Goal: Task Accomplishment & Management: Manage account settings

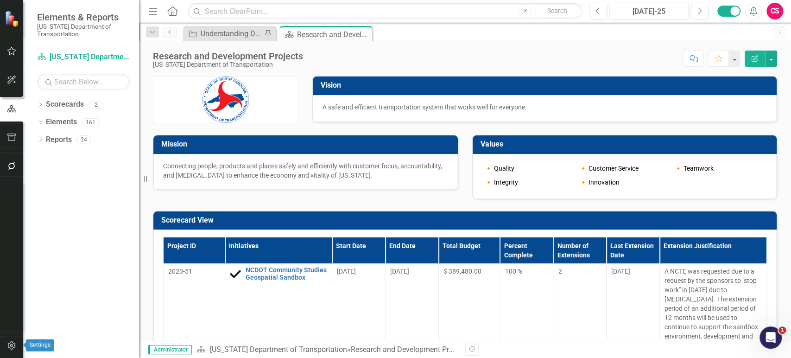
click at [7, 338] on button "button" at bounding box center [11, 345] width 21 height 19
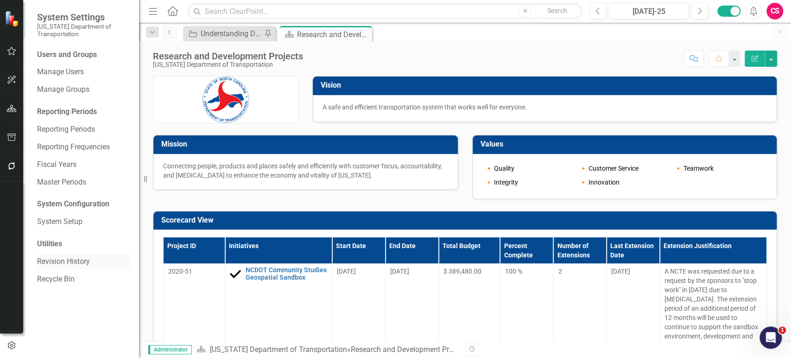
click at [70, 260] on link "Revision History" at bounding box center [83, 261] width 93 height 11
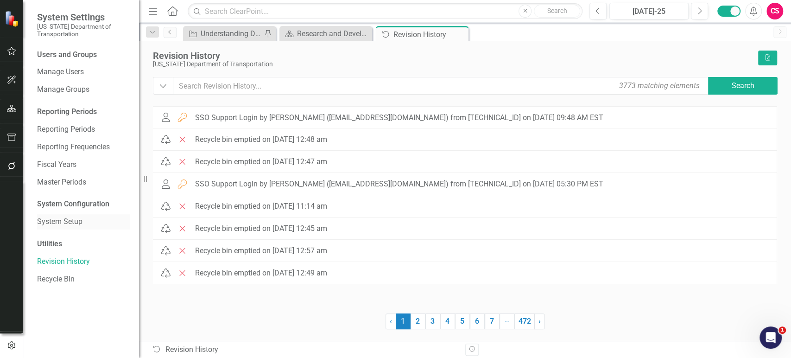
drag, startPoint x: 70, startPoint y: 213, endPoint x: 70, endPoint y: 222, distance: 9.3
click at [70, 222] on div "Users and Groups Manage Users Manage Groups Reporting Periods Reporting Periods…" at bounding box center [81, 204] width 116 height 308
click at [70, 222] on link "System Setup" at bounding box center [83, 221] width 93 height 11
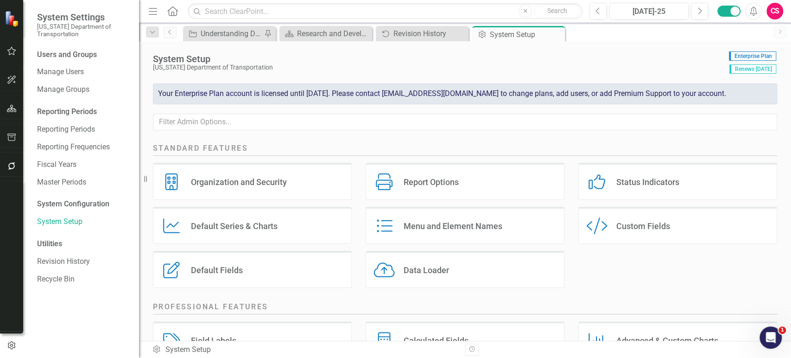
click at [649, 237] on div "Custom Style Custom Fields" at bounding box center [677, 225] width 199 height 37
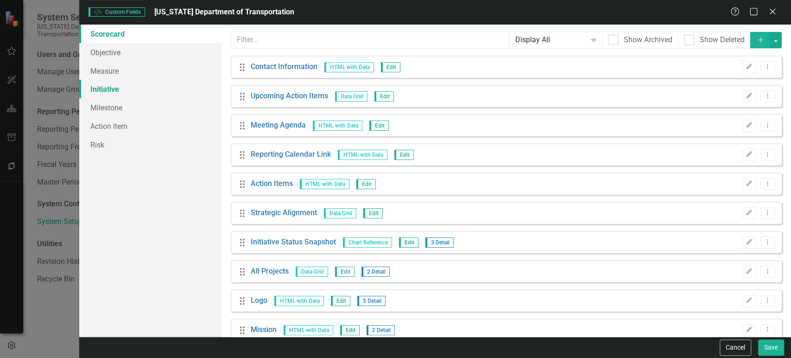
click at [137, 94] on link "Initiative" at bounding box center [150, 89] width 142 height 19
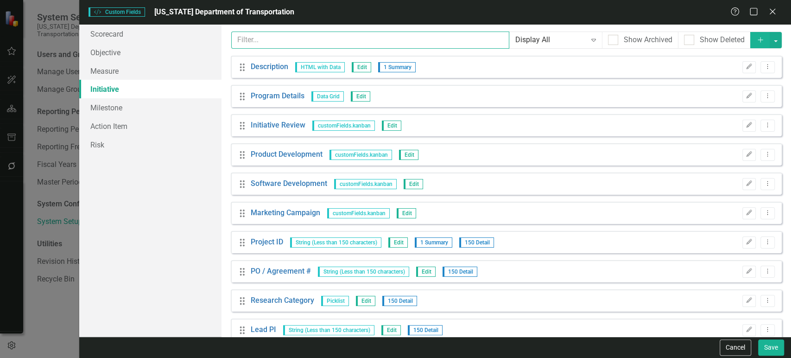
click at [262, 33] on input "text" at bounding box center [370, 39] width 278 height 17
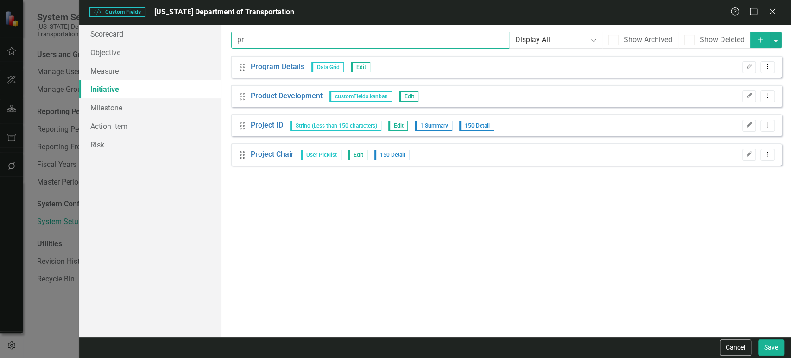
type input "p"
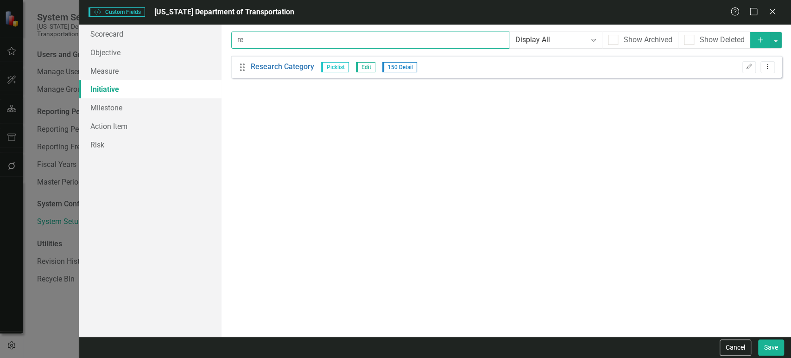
type input "r"
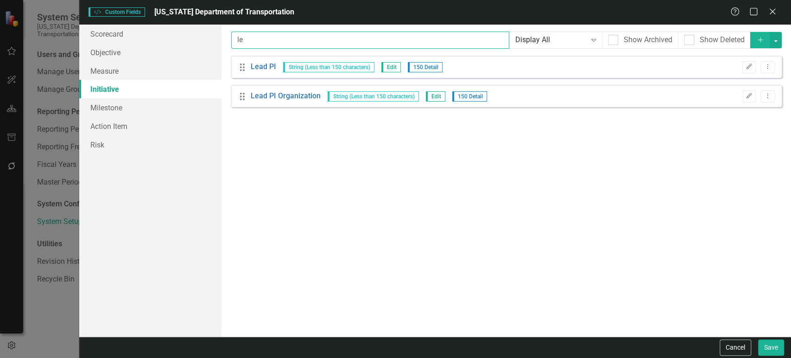
type input "l"
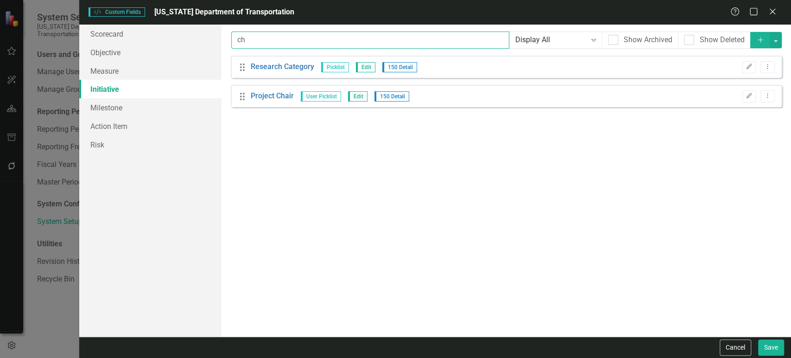
type input "c"
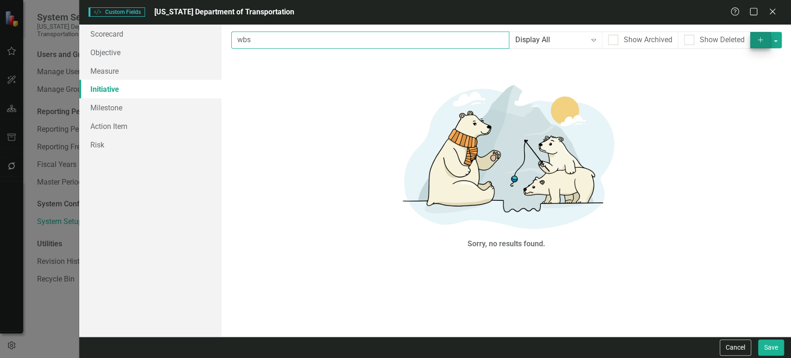
type input "wbs"
click at [767, 44] on button "Add" at bounding box center [760, 40] width 20 height 16
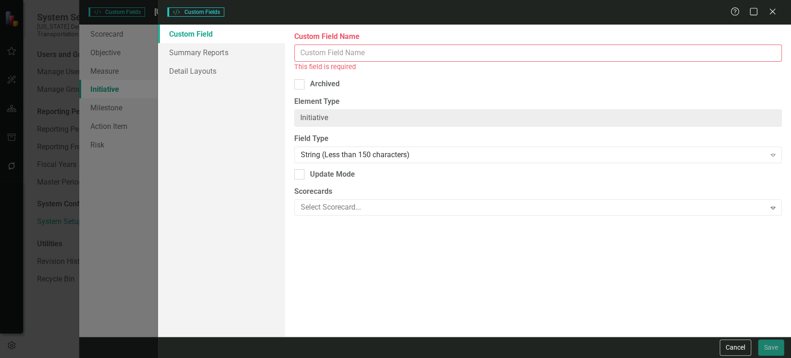
click at [361, 42] on div "Custom Field Name This field is required" at bounding box center [537, 51] width 487 height 40
click at [361, 43] on div "Custom Field Name This field is required" at bounding box center [537, 51] width 487 height 40
click at [356, 54] on input "Custom Field Name" at bounding box center [537, 52] width 487 height 17
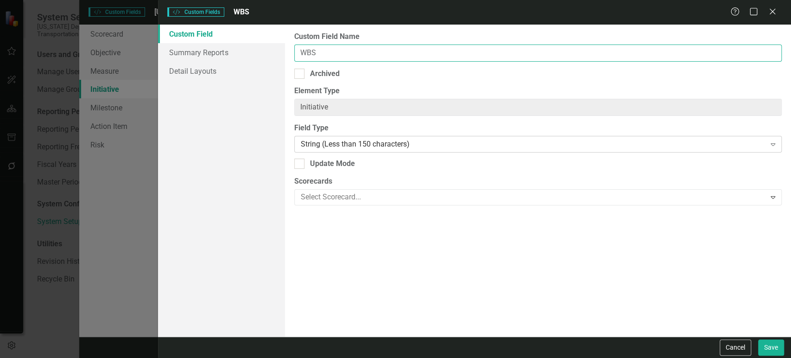
type input "WBS"
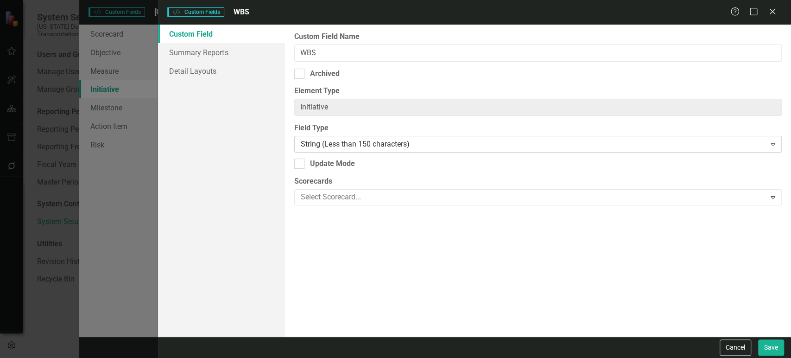
click at [362, 151] on div "String (Less than 150 characters) Expand" at bounding box center [537, 144] width 487 height 17
click at [773, 349] on button "Save" at bounding box center [771, 347] width 26 height 16
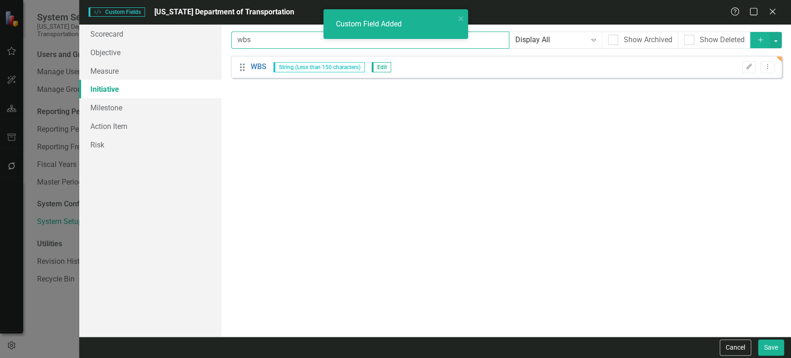
click at [249, 41] on input "wbs" at bounding box center [370, 39] width 278 height 17
click at [249, 39] on input "wbs" at bounding box center [370, 39] width 278 height 17
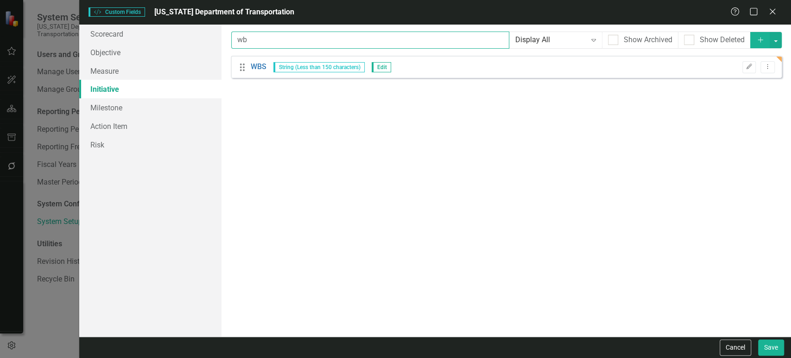
type input "w"
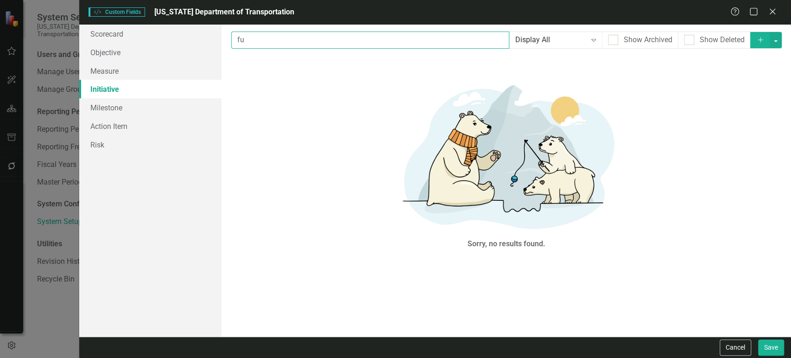
type input "f"
type input "s"
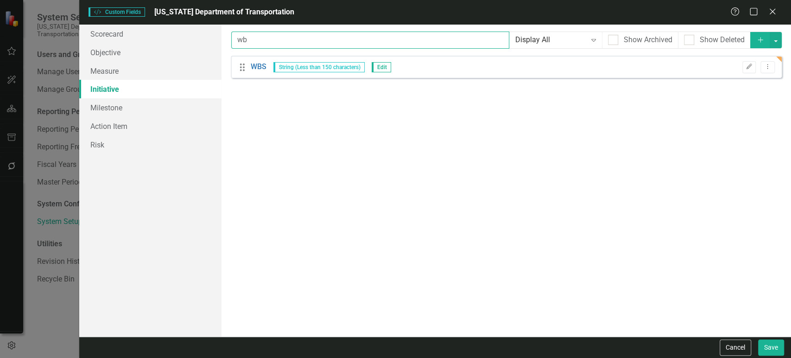
type input "wbs"
click at [765, 64] on icon "Dropdown Menu" at bounding box center [767, 66] width 8 height 6
click at [705, 99] on link "Copy Duplicate Custom Field" at bounding box center [724, 98] width 98 height 17
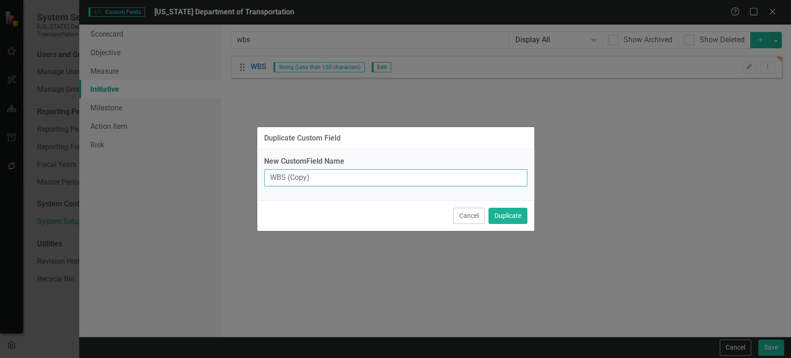
click at [362, 186] on input "WBS (Copy)" at bounding box center [395, 177] width 263 height 17
type input "Functional Area"
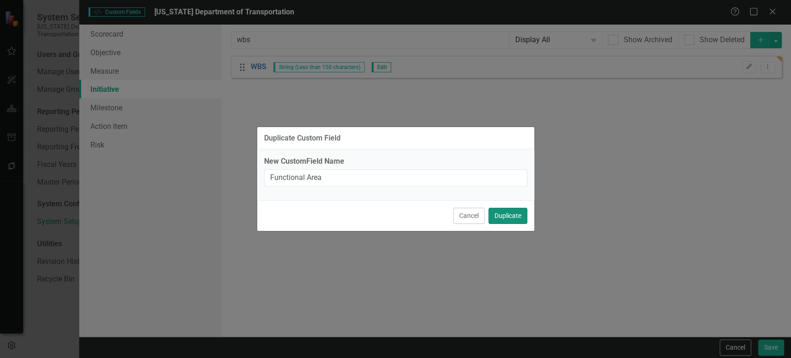
click at [501, 218] on button "Duplicate" at bounding box center [507, 215] width 39 height 16
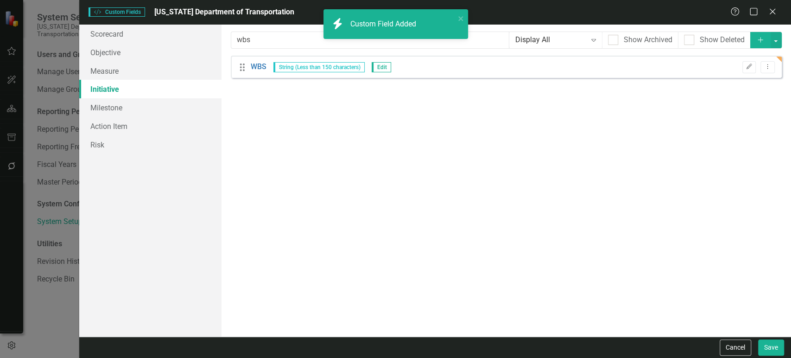
click at [767, 45] on button "Add" at bounding box center [760, 40] width 20 height 16
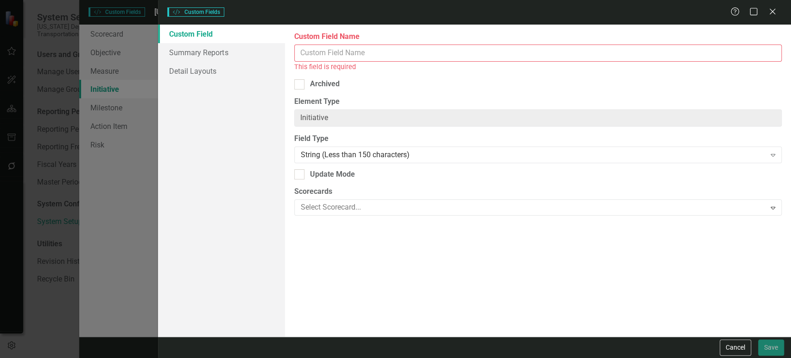
click at [338, 48] on input "Custom Field Name" at bounding box center [537, 52] width 487 height 17
paste input "QPR Received"
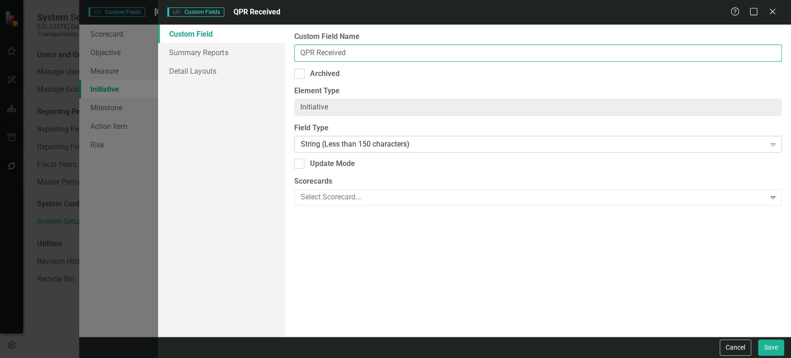
type input "QPR Received"
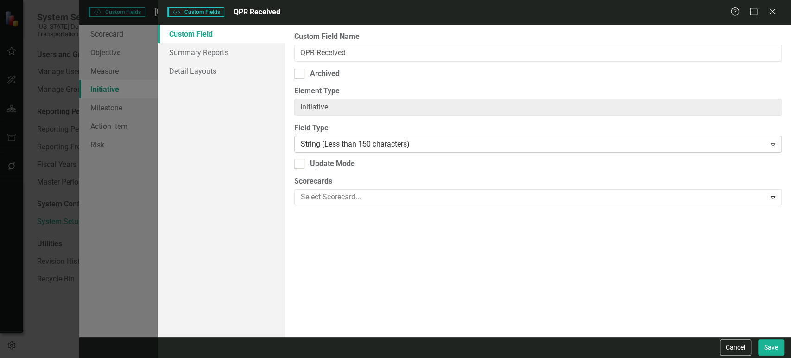
click at [346, 139] on div "String (Less than 150 characters)" at bounding box center [533, 144] width 465 height 11
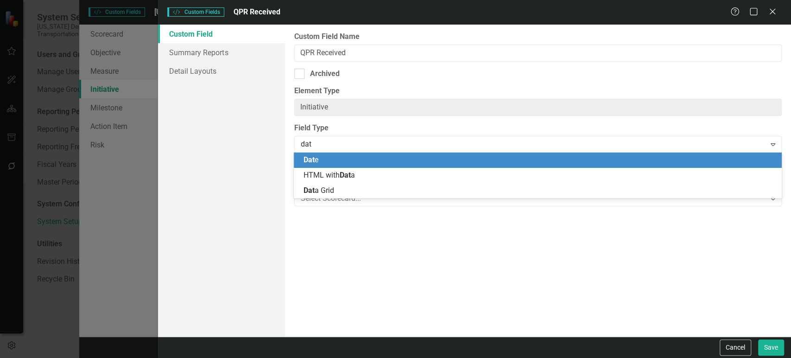
type input "date"
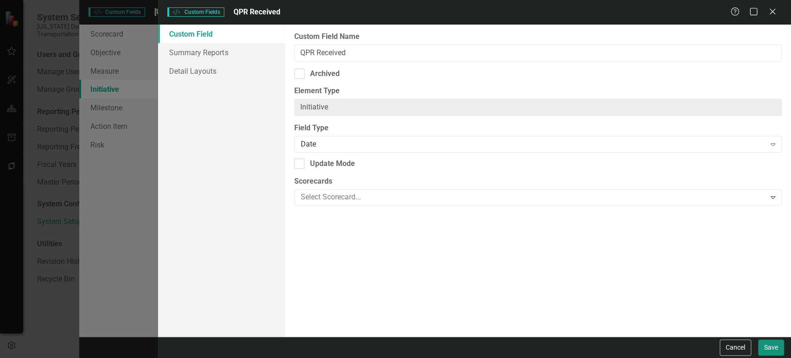
click at [760, 346] on button "Save" at bounding box center [771, 347] width 26 height 16
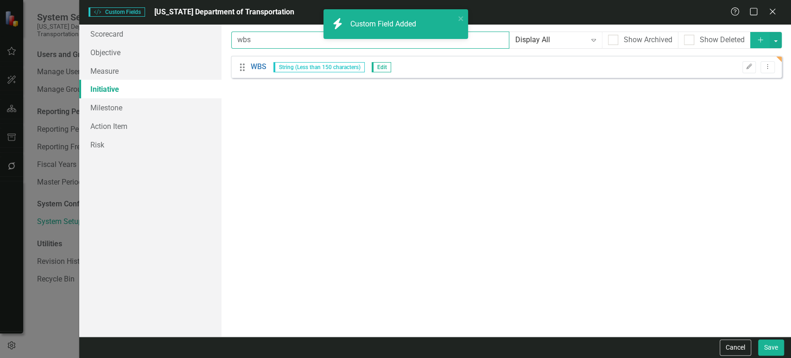
click at [276, 44] on input "wbs" at bounding box center [370, 39] width 278 height 17
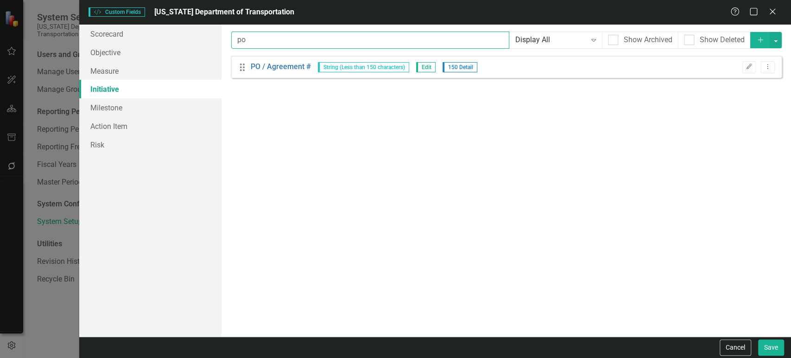
type input "p"
type input "b"
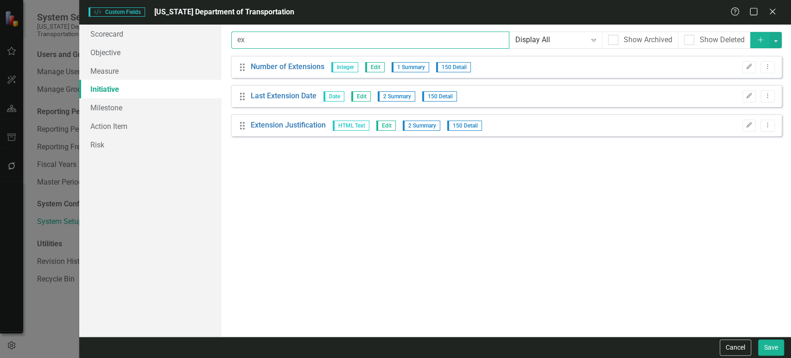
type input "e"
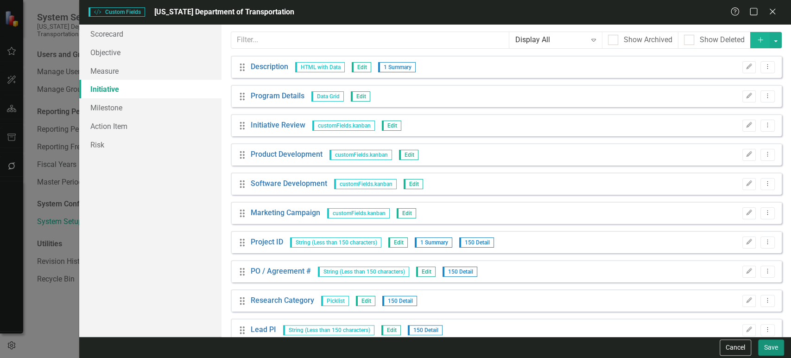
click at [773, 344] on button "Save" at bounding box center [771, 347] width 26 height 16
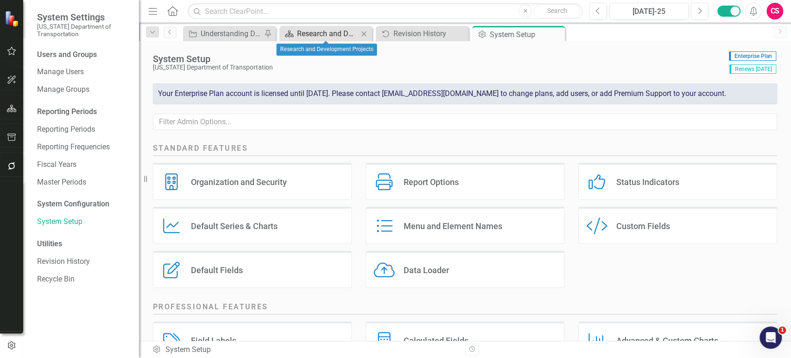
click at [314, 31] on div "Research and Development Projects" at bounding box center [327, 34] width 61 height 12
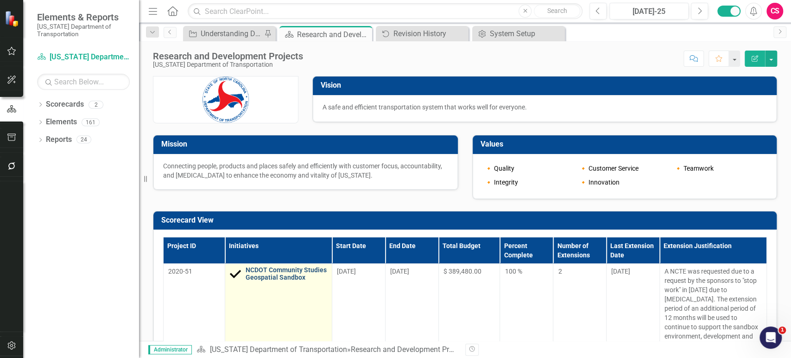
click at [258, 275] on link "NCDOT Community Studies Geospatial Sandbox" at bounding box center [286, 273] width 82 height 14
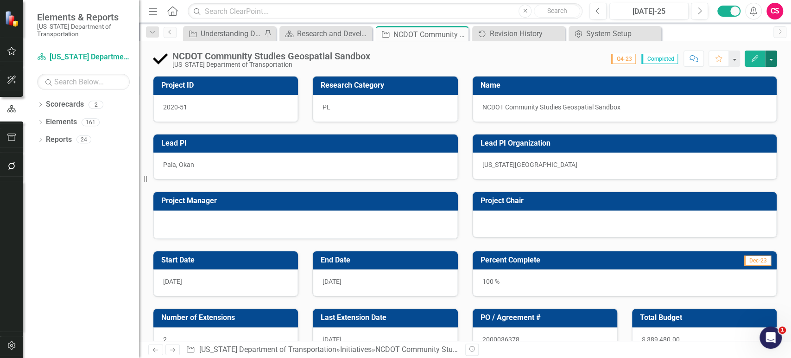
click at [769, 59] on button "button" at bounding box center [771, 58] width 12 height 16
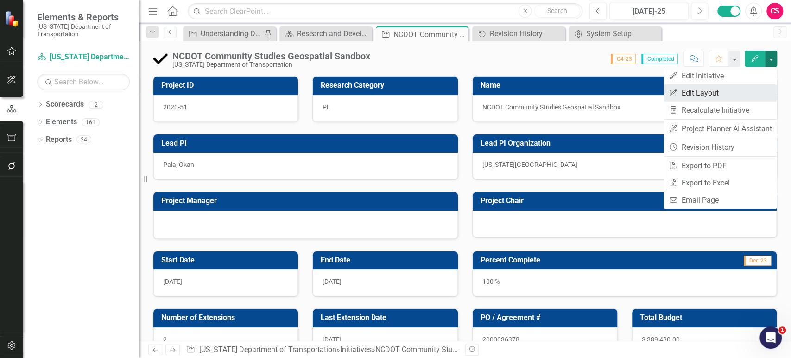
click at [734, 88] on link "Edit Report Edit Layout" at bounding box center [720, 92] width 113 height 17
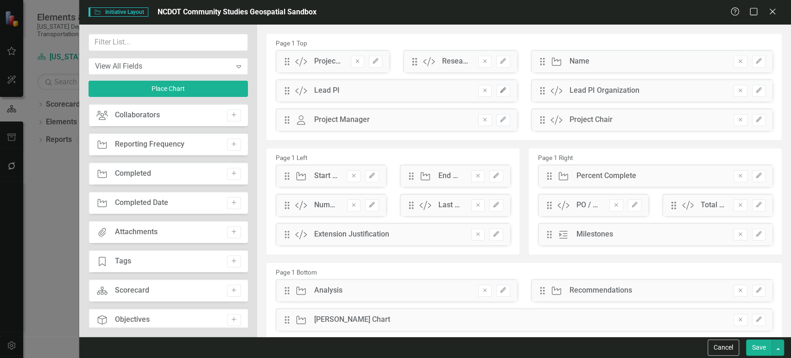
click at [501, 90] on icon "Edit" at bounding box center [502, 91] width 7 height 6
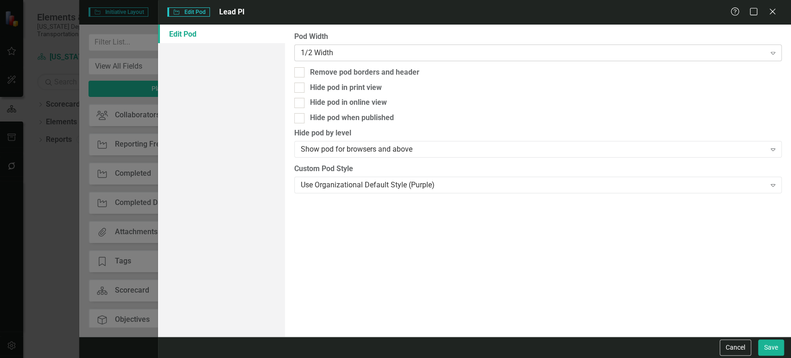
click at [361, 62] on div "Pod Width 1/2 Width Expand Remove pod borders and header Hide pod in print view…" at bounding box center [538, 181] width 506 height 312
click at [367, 58] on div "1/2 Width Expand" at bounding box center [537, 52] width 487 height 17
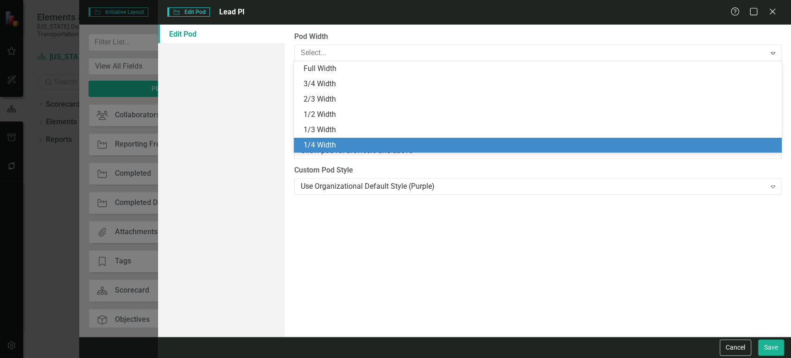
click at [310, 140] on div "1/4 Width" at bounding box center [539, 145] width 472 height 11
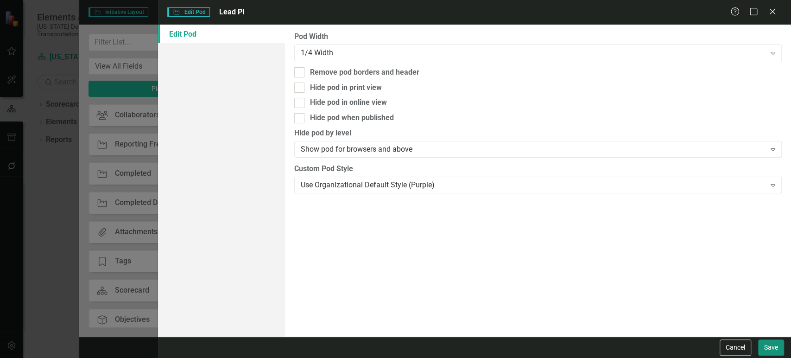
click at [765, 344] on button "Save" at bounding box center [771, 347] width 26 height 16
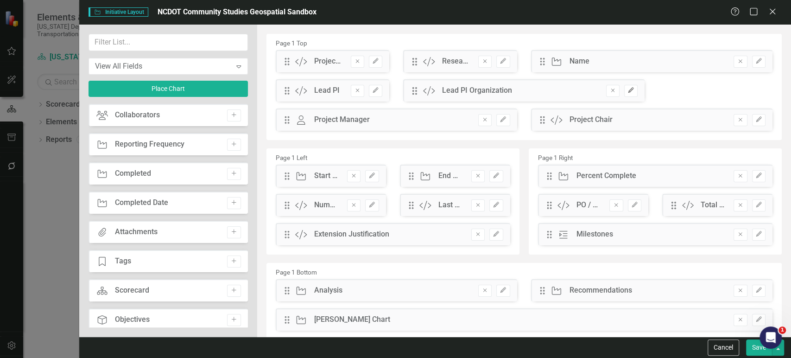
click at [630, 95] on button "Edit" at bounding box center [630, 91] width 13 height 12
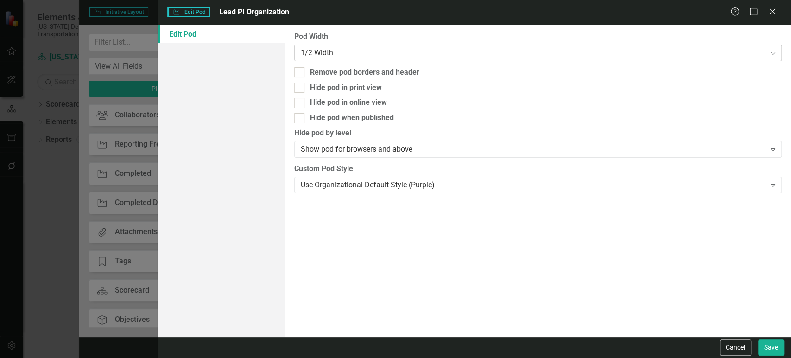
click at [396, 52] on div "1/2 Width" at bounding box center [533, 52] width 465 height 11
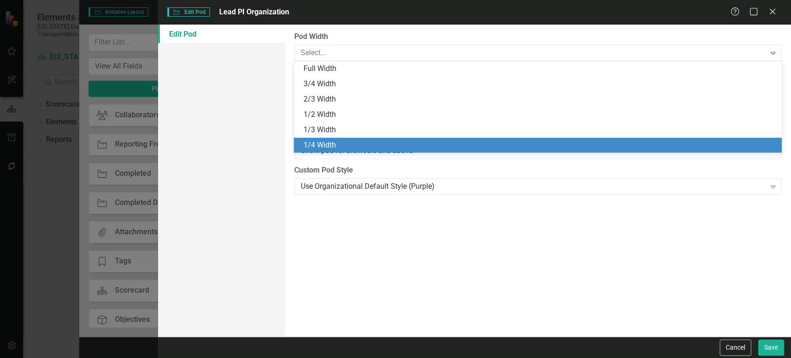
click at [355, 146] on div "1/4 Width" at bounding box center [539, 145] width 472 height 11
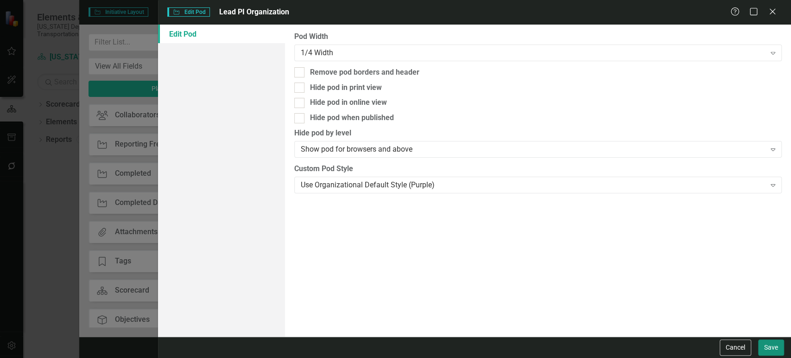
click at [771, 349] on button "Save" at bounding box center [771, 347] width 26 height 16
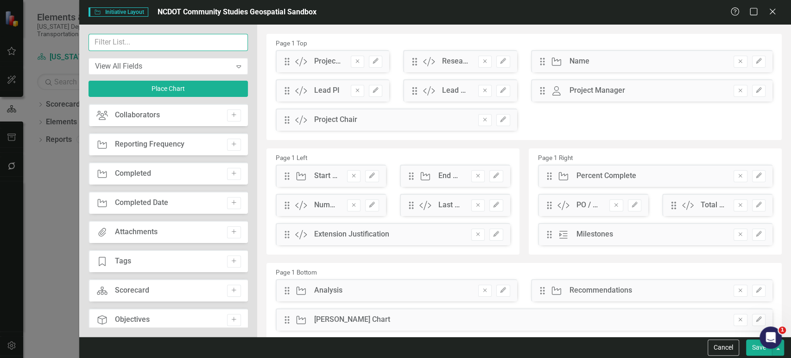
click at [138, 41] on input "text" at bounding box center [167, 42] width 159 height 17
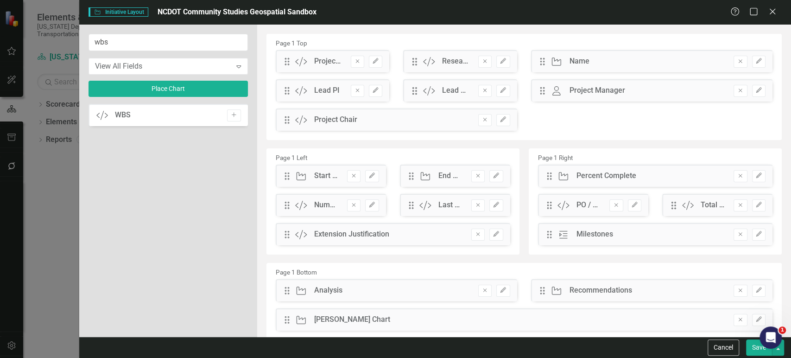
click at [235, 116] on icon "Add" at bounding box center [233, 115] width 7 height 6
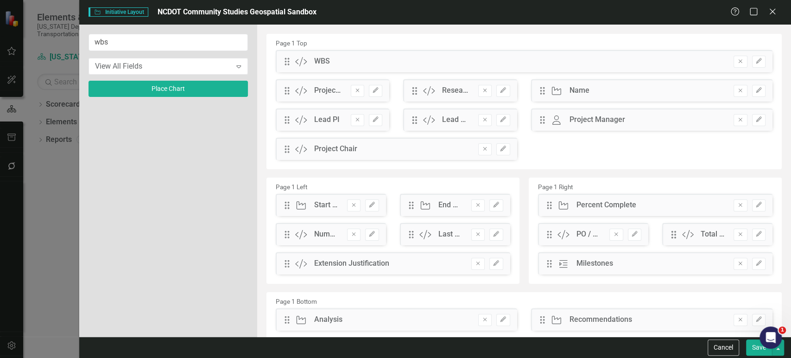
drag, startPoint x: 280, startPoint y: 57, endPoint x: 401, endPoint y: 101, distance: 128.8
click at [401, 101] on div "Drag Custom WBS Remove Edit Drag Custom Project ID Remove Edit Drag Custom Rese…" at bounding box center [524, 108] width 510 height 117
drag, startPoint x: 533, startPoint y: 102, endPoint x: 456, endPoint y: 129, distance: 81.9
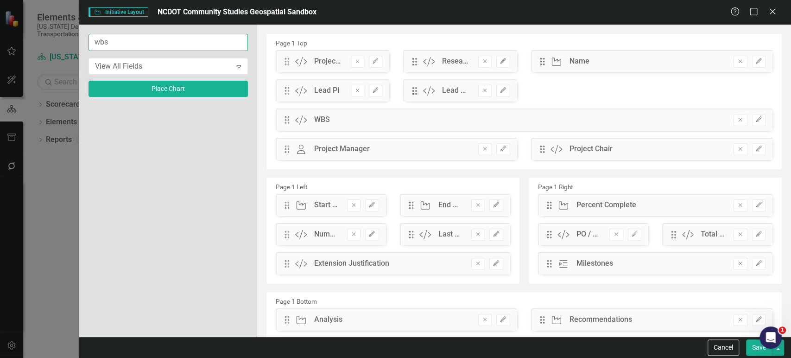
click at [106, 40] on input "wbs" at bounding box center [167, 42] width 159 height 17
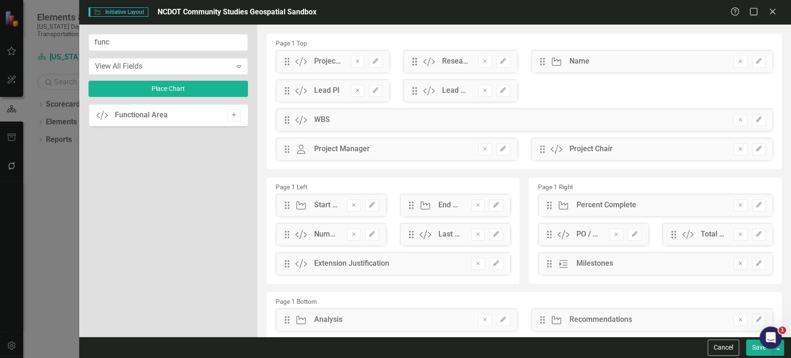
click at [236, 117] on button "Add" at bounding box center [233, 115] width 13 height 12
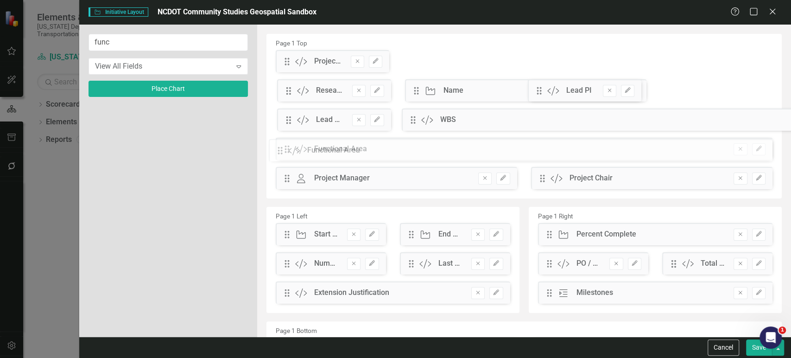
drag, startPoint x: 286, startPoint y: 58, endPoint x: 286, endPoint y: 147, distance: 88.9
click at [755, 120] on icon "Edit" at bounding box center [758, 120] width 7 height 6
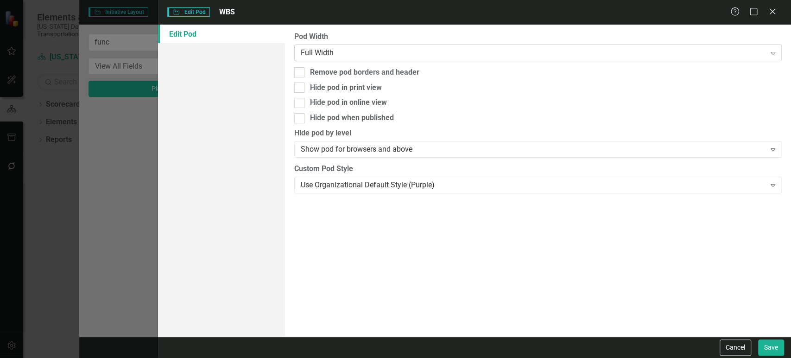
click at [358, 52] on div "Full Width" at bounding box center [533, 52] width 465 height 11
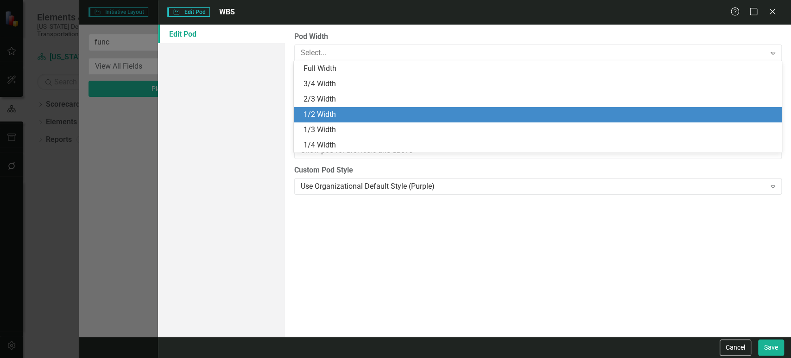
click at [334, 116] on div "1/2 Width" at bounding box center [539, 114] width 472 height 11
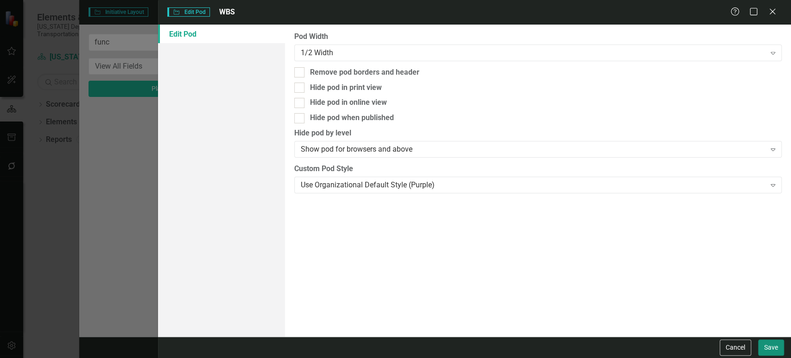
drag, startPoint x: 762, startPoint y: 346, endPoint x: 755, endPoint y: 339, distance: 9.5
click at [763, 346] on button "Save" at bounding box center [771, 347] width 26 height 16
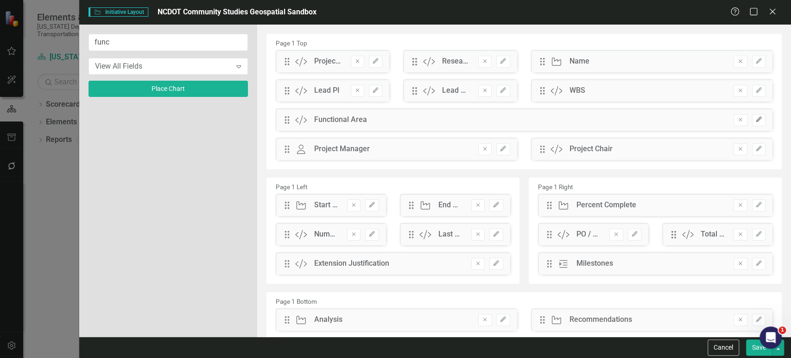
click at [755, 119] on icon "Edit" at bounding box center [758, 120] width 7 height 6
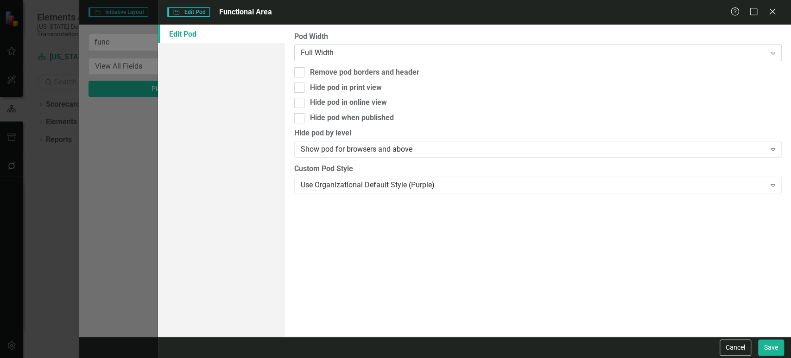
click at [319, 44] on div "Full Width Expand" at bounding box center [537, 52] width 487 height 17
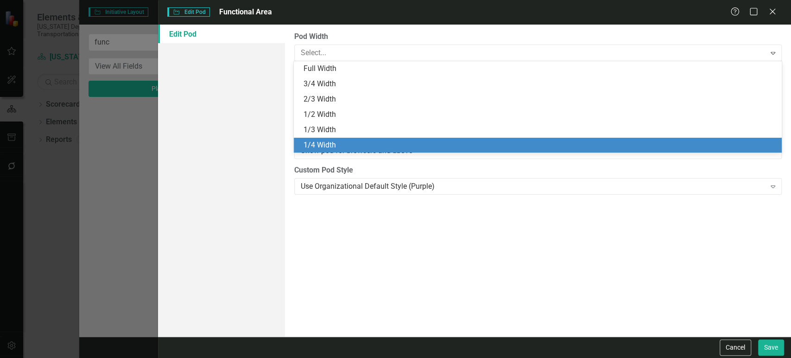
click at [317, 140] on div "1/4 Width" at bounding box center [539, 145] width 472 height 11
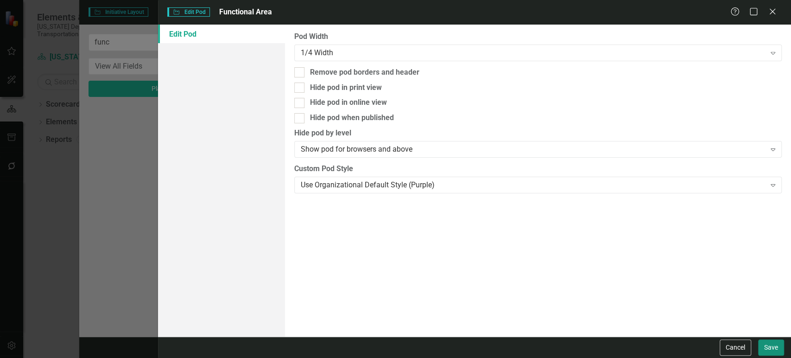
click at [773, 352] on button "Save" at bounding box center [771, 347] width 26 height 16
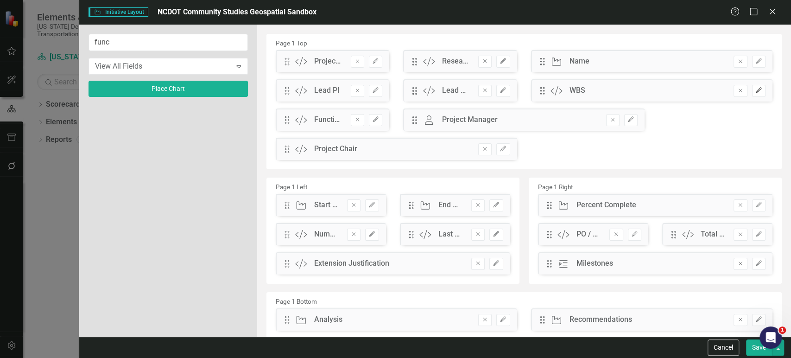
click at [753, 86] on button "Edit" at bounding box center [758, 91] width 13 height 12
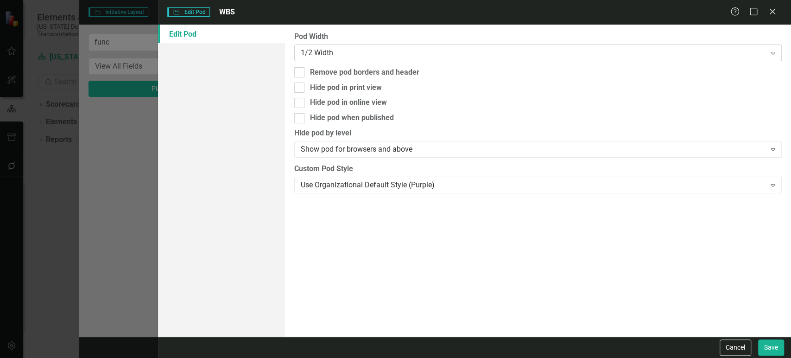
click at [360, 57] on div "1/2 Width Expand" at bounding box center [537, 52] width 487 height 17
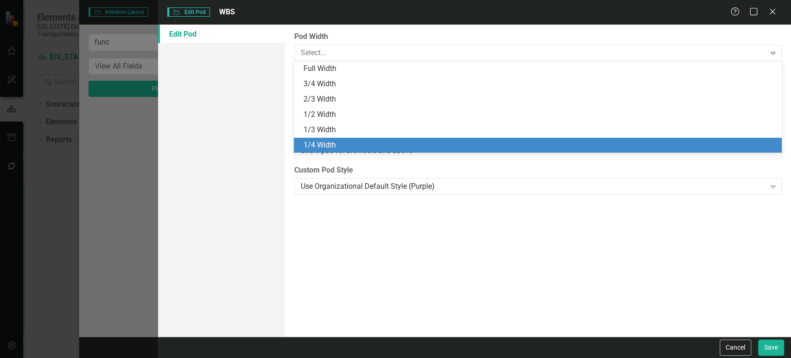
click at [329, 138] on div "1/4 Width" at bounding box center [537, 145] width 487 height 15
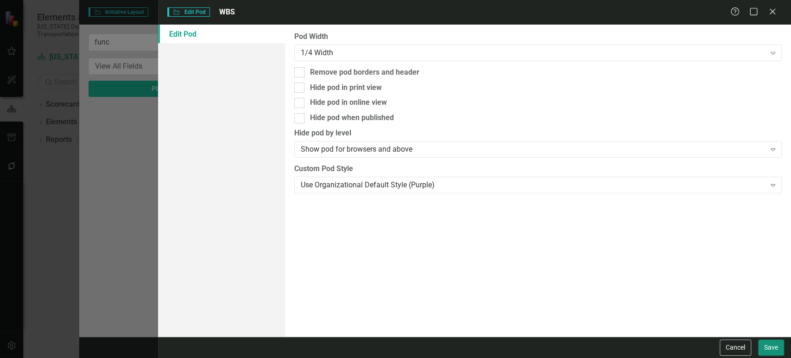
click at [770, 346] on button "Save" at bounding box center [771, 347] width 26 height 16
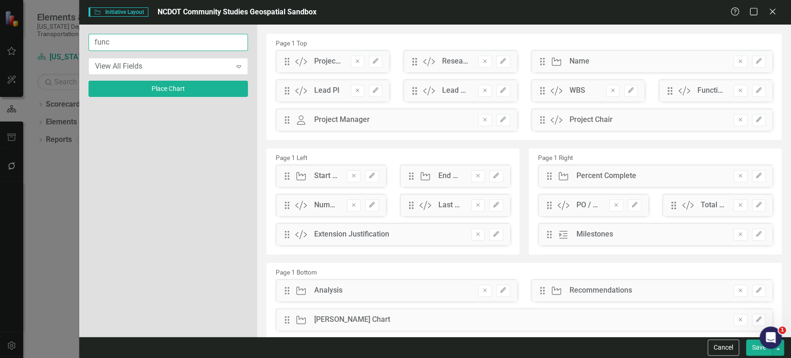
click at [113, 40] on input "func" at bounding box center [167, 42] width 159 height 17
type input "qpr"
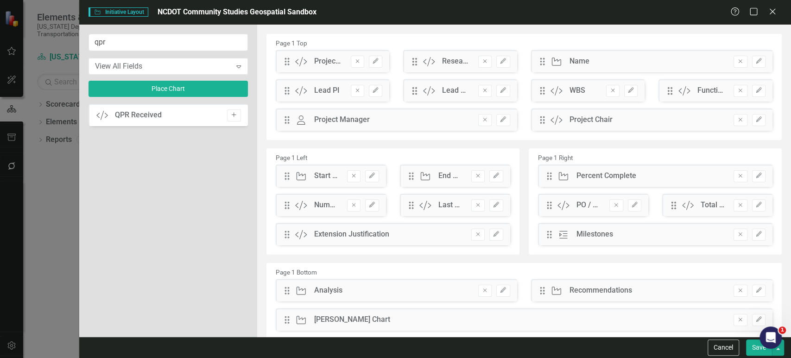
click at [239, 118] on button "Add" at bounding box center [233, 115] width 13 height 12
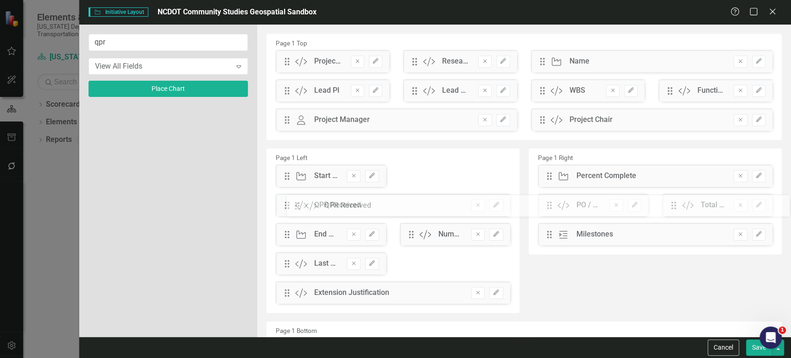
drag, startPoint x: 290, startPoint y: 57, endPoint x: 308, endPoint y: 201, distance: 145.1
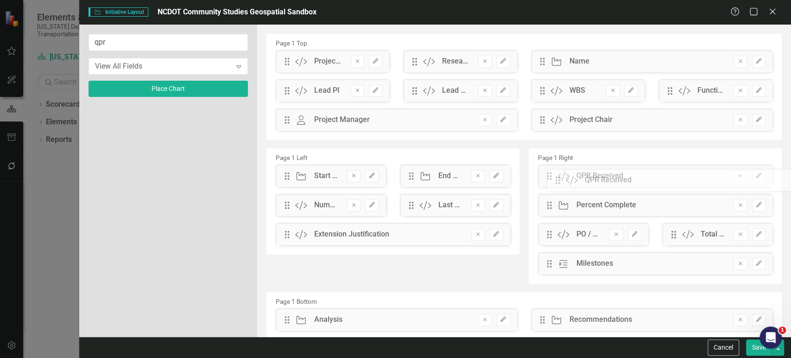
drag, startPoint x: 293, startPoint y: 203, endPoint x: 570, endPoint y: 178, distance: 278.5
click at [755, 174] on icon "Edit" at bounding box center [758, 176] width 7 height 6
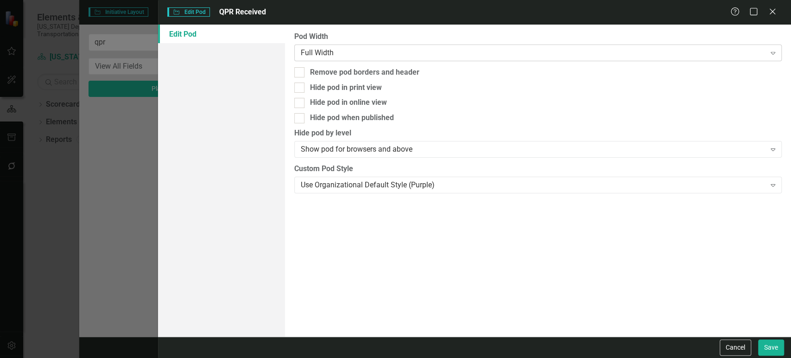
click at [357, 56] on div "Full Width" at bounding box center [533, 52] width 465 height 11
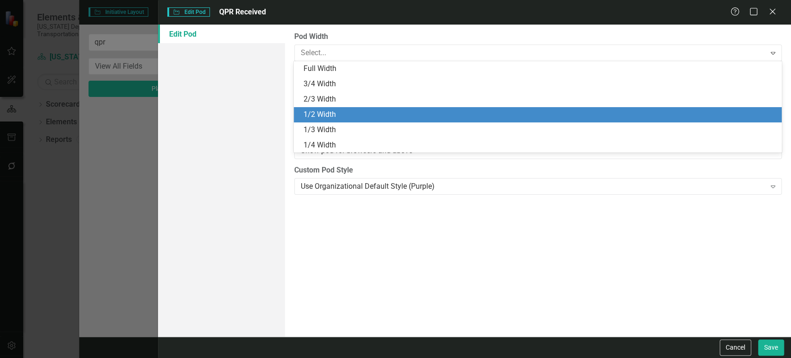
click at [335, 118] on div "1/2 Width" at bounding box center [537, 114] width 487 height 15
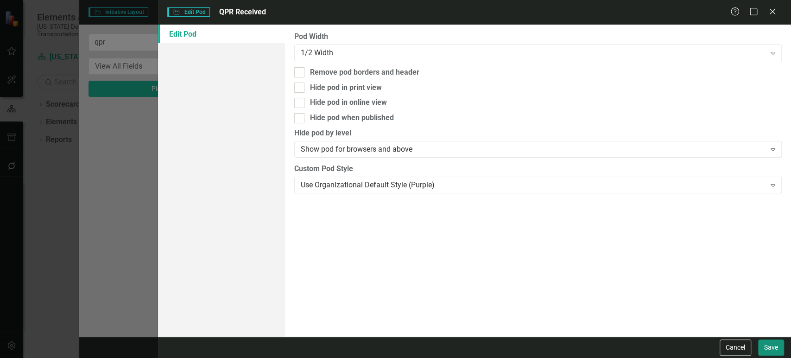
click at [771, 353] on button "Save" at bounding box center [771, 347] width 26 height 16
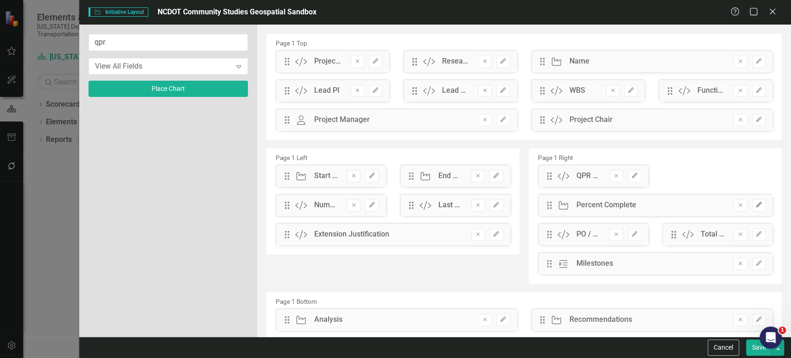
click at [755, 207] on icon "Edit" at bounding box center [758, 205] width 7 height 6
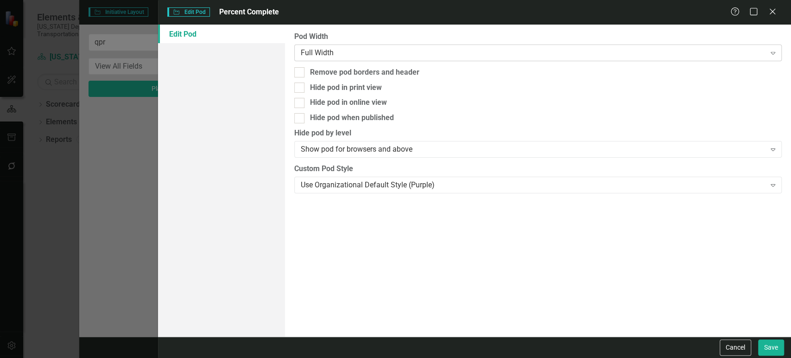
click at [371, 54] on div "Full Width" at bounding box center [533, 52] width 465 height 11
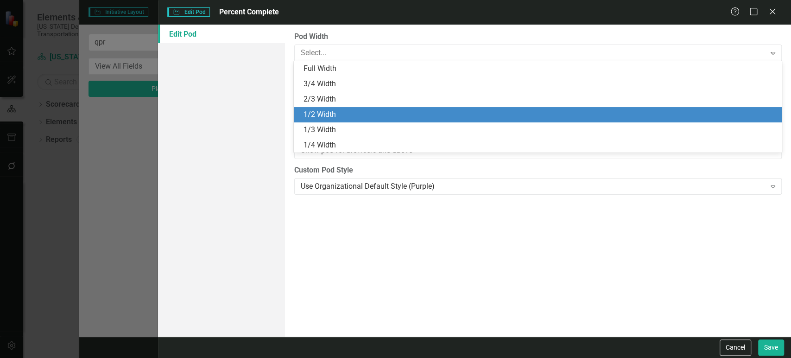
click at [352, 116] on div "1/2 Width" at bounding box center [539, 114] width 472 height 11
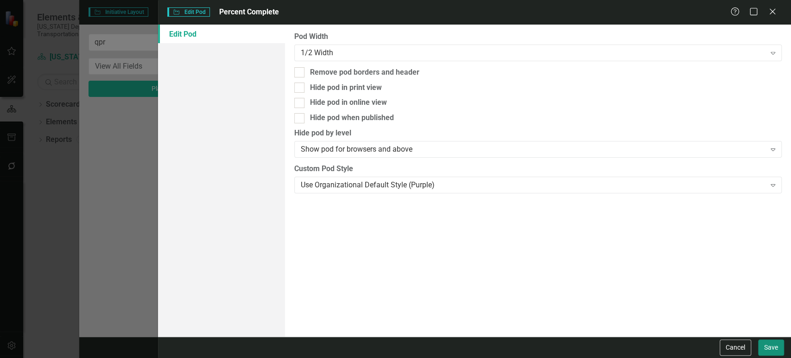
click at [763, 346] on button "Save" at bounding box center [771, 347] width 26 height 16
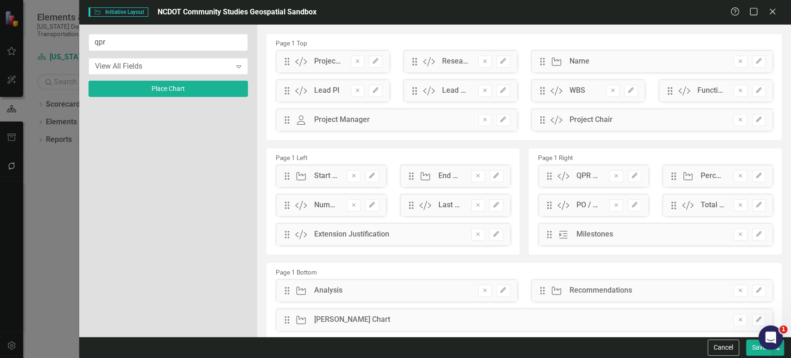
click at [781, 347] on body "Elements & Reports [US_STATE] Department of Transportation Scorecard [US_STATE]…" at bounding box center [395, 179] width 791 height 358
click at [778, 353] on button "button" at bounding box center [778, 347] width 12 height 16
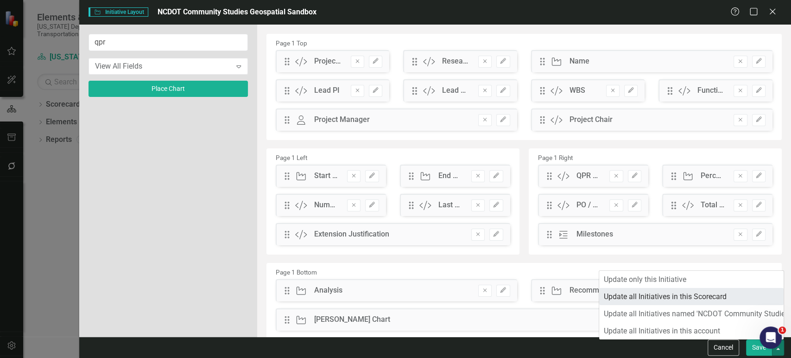
click at [681, 302] on link "Update all Initiatives in this Scorecard" at bounding box center [691, 296] width 184 height 17
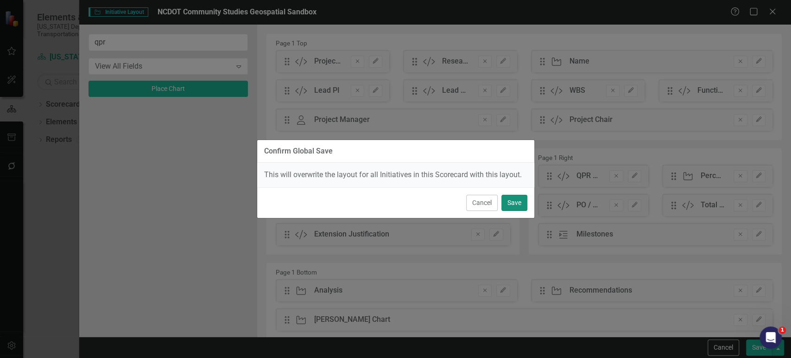
click at [515, 199] on button "Save" at bounding box center [514, 203] width 26 height 16
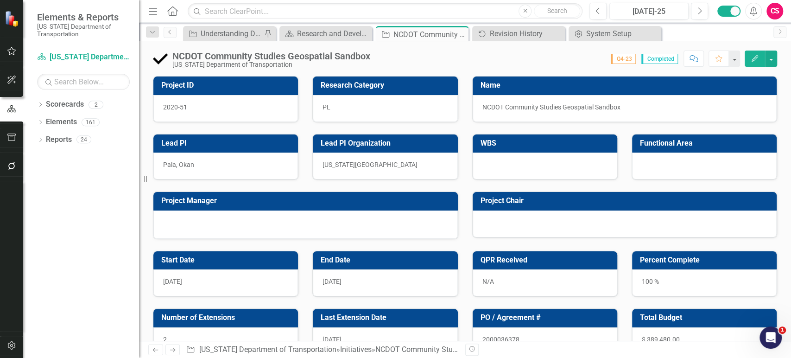
click at [536, 169] on div at bounding box center [544, 165] width 145 height 27
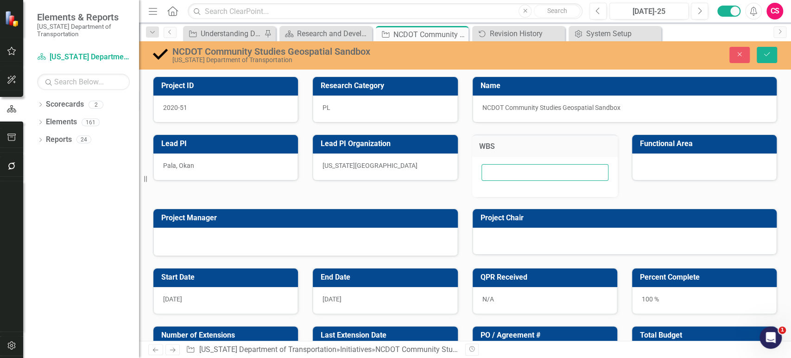
click at [527, 167] on input "text" at bounding box center [544, 172] width 127 height 17
paste input "463114.1S1"
type input "463114.1S1"
click at [684, 166] on div at bounding box center [704, 166] width 145 height 27
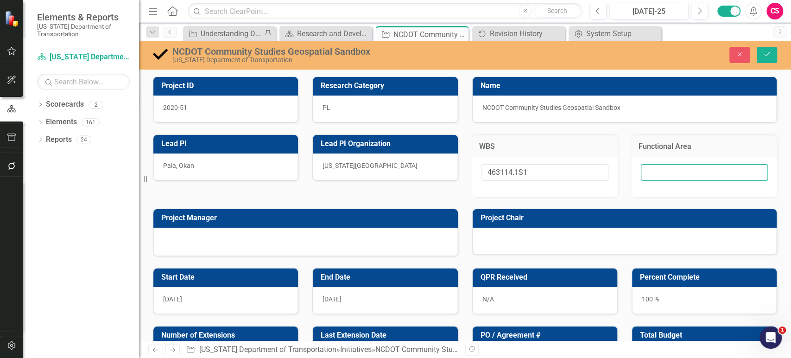
click at [660, 175] on input "text" at bounding box center [704, 172] width 127 height 17
paste input "1818 - PROJECT DEVELOPMENT"
type input "1818 - PROJECT DEVELOPMENT"
click at [774, 60] on button "Save" at bounding box center [766, 55] width 20 height 16
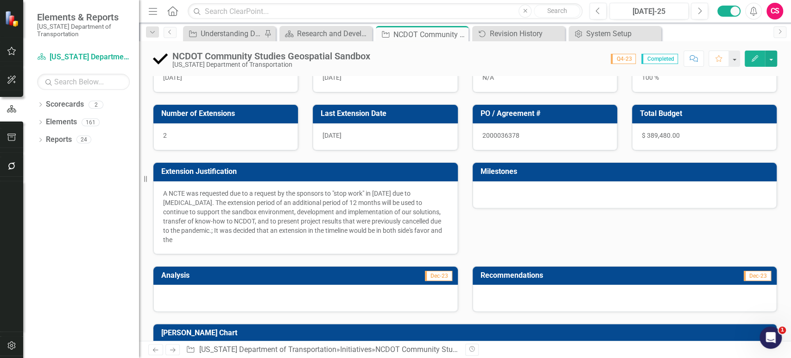
scroll to position [209, 0]
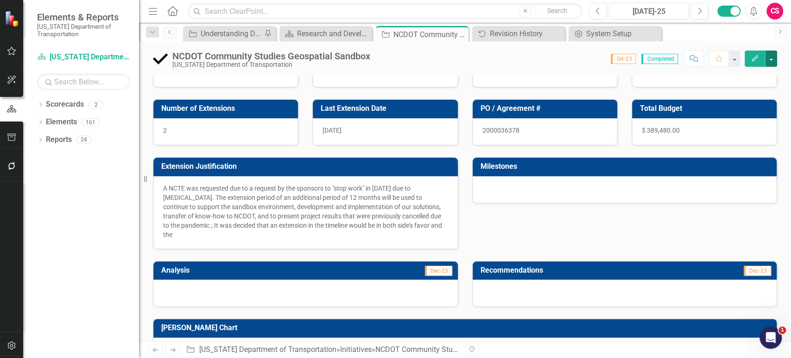
click at [771, 64] on button "button" at bounding box center [771, 58] width 12 height 16
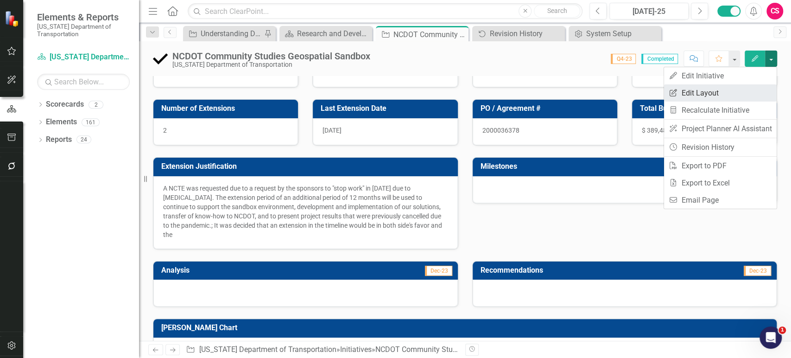
click at [738, 96] on link "Edit Report Edit Layout" at bounding box center [720, 92] width 113 height 17
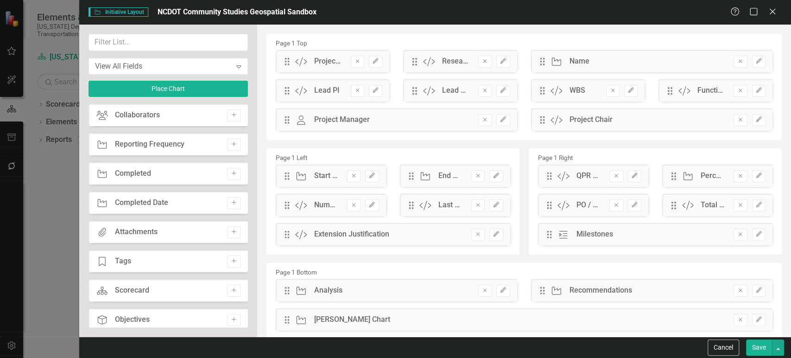
click at [287, 294] on div "Drag Initiative Analysis Remove Edit" at bounding box center [396, 290] width 241 height 22
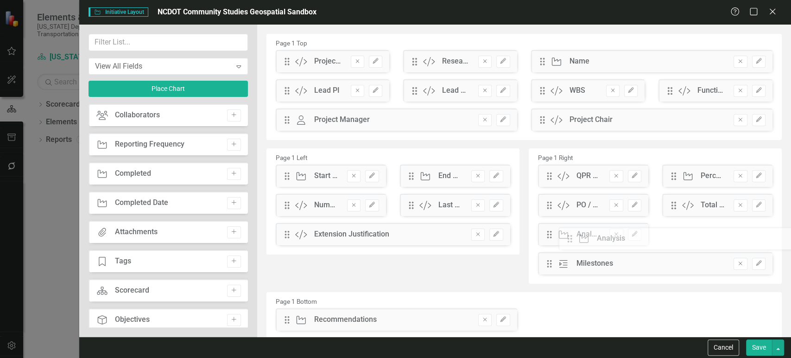
drag, startPoint x: 286, startPoint y: 292, endPoint x: 575, endPoint y: 240, distance: 294.1
click at [629, 228] on button "Edit" at bounding box center [634, 234] width 13 height 12
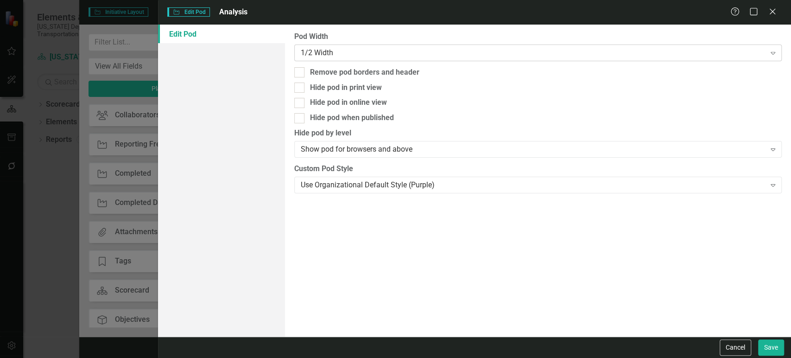
click at [454, 50] on div "1/2 Width" at bounding box center [533, 52] width 465 height 11
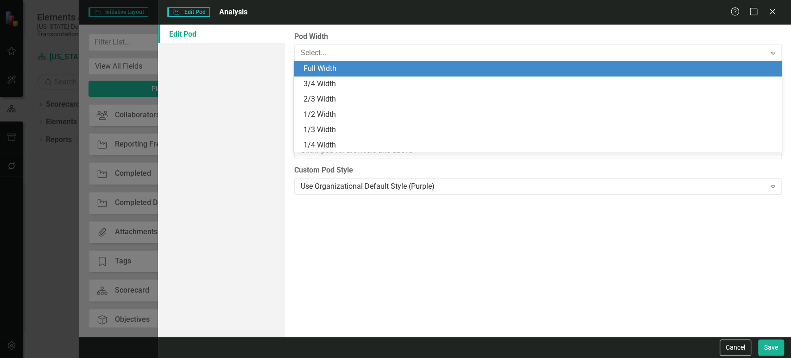
drag, startPoint x: 436, startPoint y: 69, endPoint x: 482, endPoint y: 89, distance: 50.0
click at [436, 69] on div "Full Width" at bounding box center [539, 68] width 472 height 11
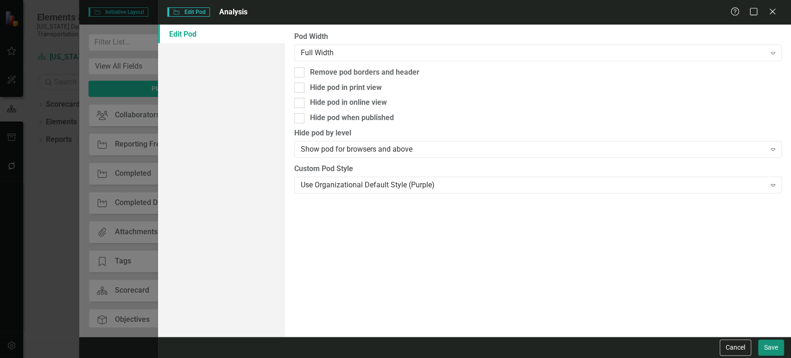
click at [768, 347] on button "Save" at bounding box center [771, 347] width 26 height 16
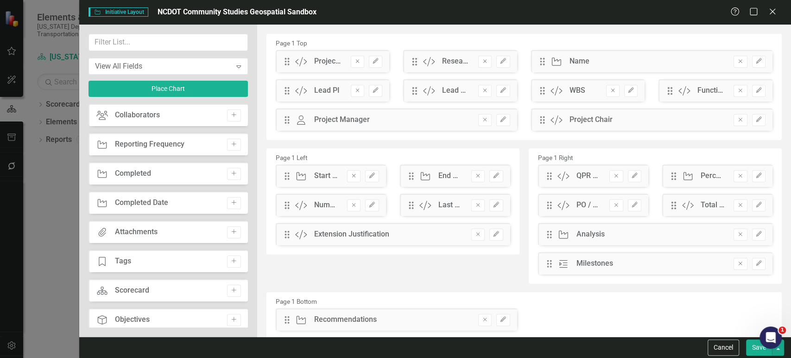
drag, startPoint x: 735, startPoint y: 267, endPoint x: 630, endPoint y: 274, distance: 105.4
click at [734, 266] on button "Remove" at bounding box center [739, 264] width 13 height 12
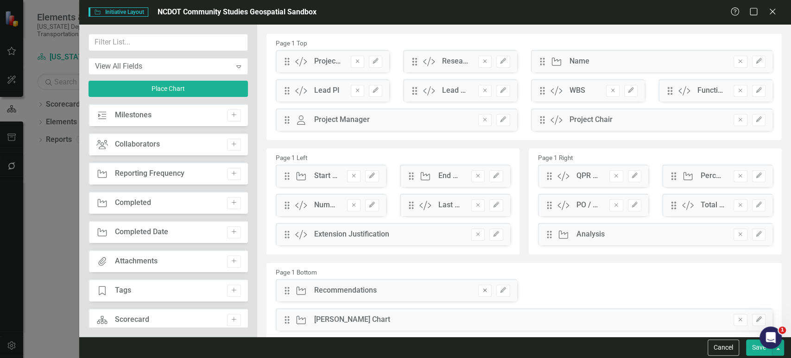
click at [482, 289] on icon "Remove" at bounding box center [484, 290] width 7 height 6
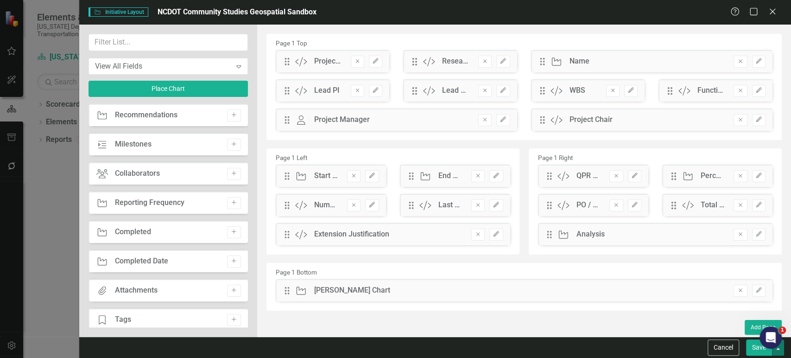
click at [776, 349] on button "button" at bounding box center [778, 347] width 12 height 16
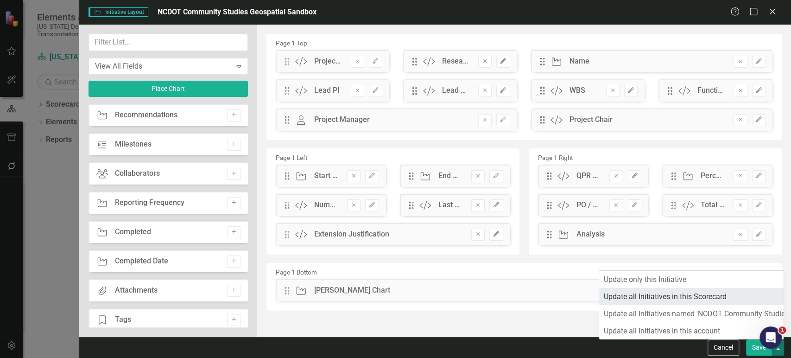
click at [678, 297] on link "Update all Initiatives in this Scorecard" at bounding box center [691, 296] width 184 height 17
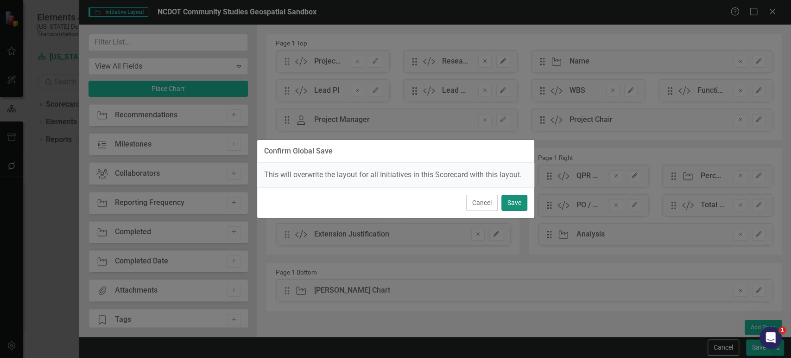
click at [519, 201] on button "Save" at bounding box center [514, 203] width 26 height 16
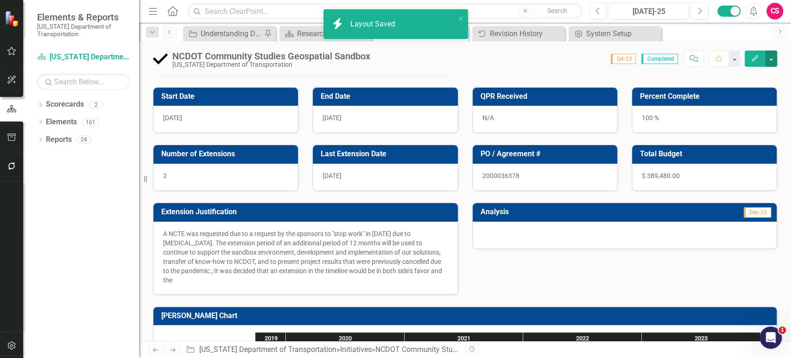
scroll to position [0, 0]
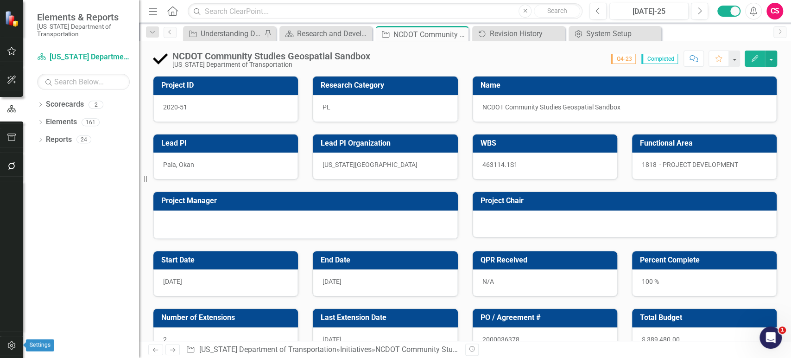
click at [8, 353] on button "button" at bounding box center [11, 345] width 21 height 19
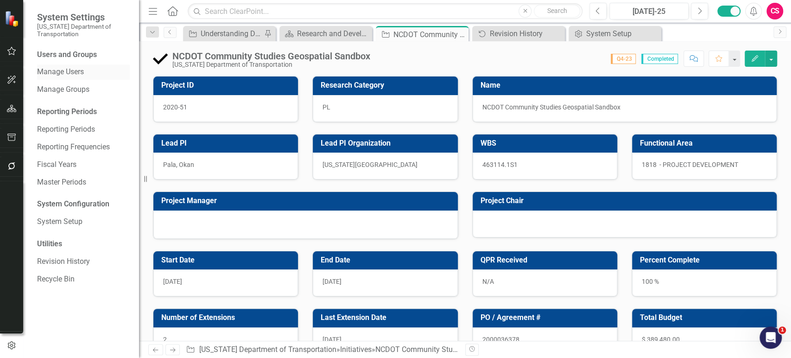
click at [83, 75] on link "Manage Users" at bounding box center [83, 72] width 93 height 11
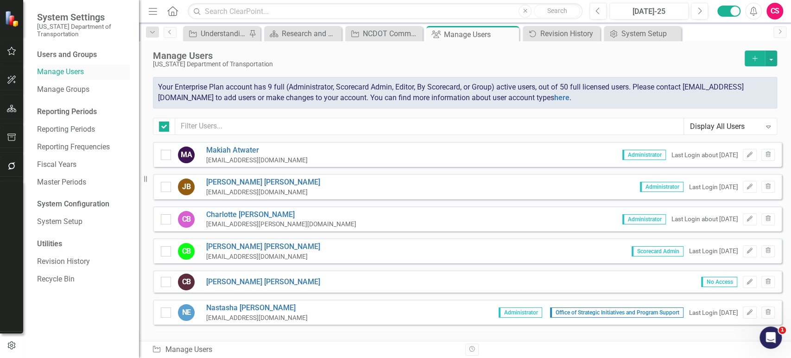
checkbox input "false"
drag, startPoint x: 770, startPoint y: 58, endPoint x: 767, endPoint y: 63, distance: 5.0
click at [770, 58] on button "button" at bounding box center [771, 58] width 12 height 16
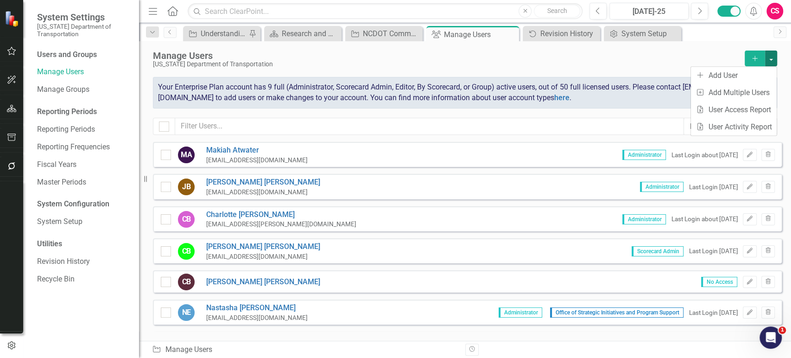
click at [503, 107] on div "Your Enterprise Plan account has 9 full (Administrator, Scorecard Admin, Editor…" at bounding box center [465, 92] width 624 height 31
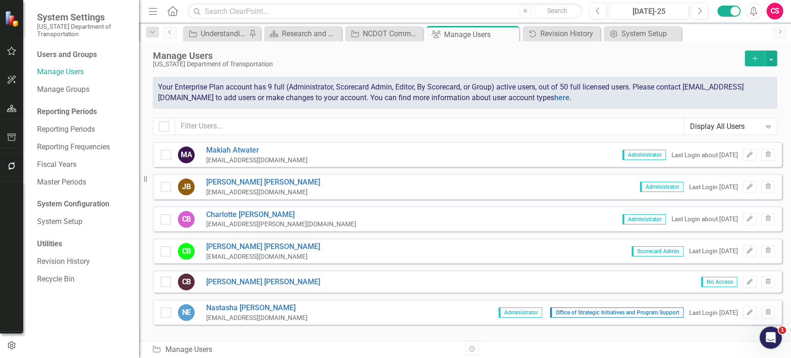
click at [753, 61] on icon "Add" at bounding box center [754, 58] width 8 height 6
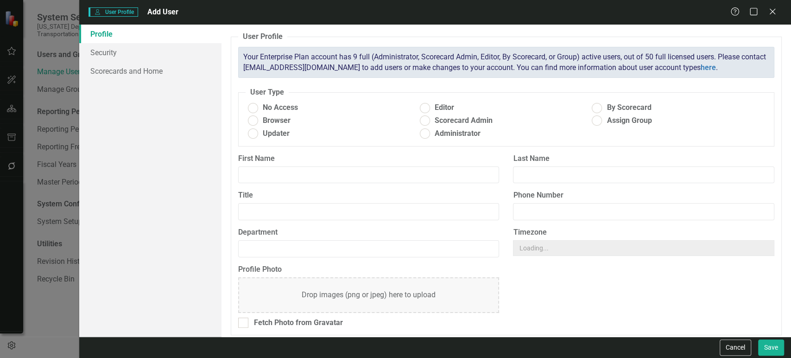
radio input "true"
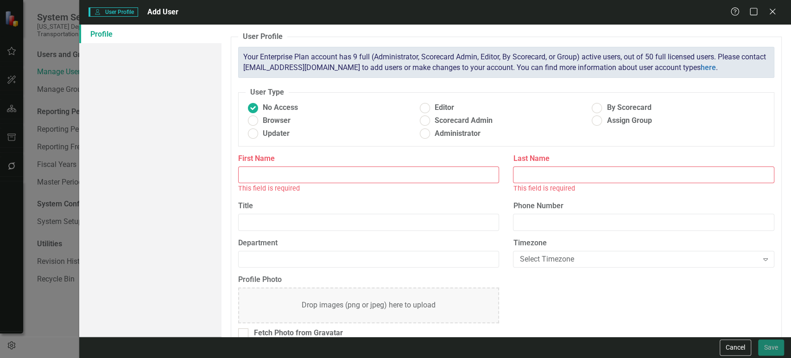
click at [295, 181] on input "First Name" at bounding box center [368, 174] width 261 height 17
paste input "Kadibhai, [PERSON_NAME][GEOGRAPHIC_DATA]"
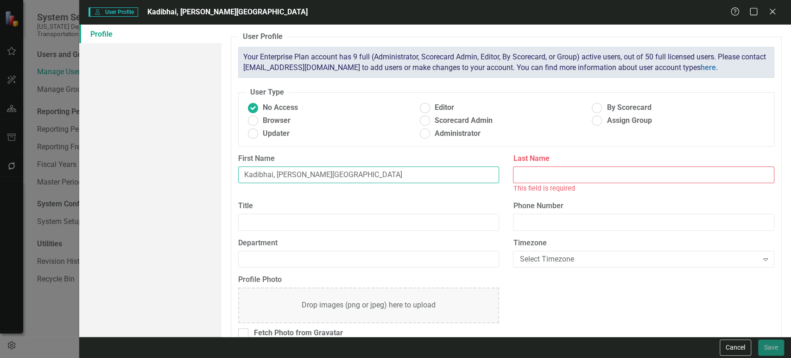
drag, startPoint x: 278, startPoint y: 175, endPoint x: 220, endPoint y: 167, distance: 58.4
click at [220, 167] on div "Profile User Profile ClearPoint has a wealth of options to help you ensure that…" at bounding box center [434, 181] width 711 height 312
drag, startPoint x: 269, startPoint y: 175, endPoint x: 413, endPoint y: 177, distance: 144.5
click at [413, 177] on input "[PERSON_NAME]" at bounding box center [368, 174] width 261 height 17
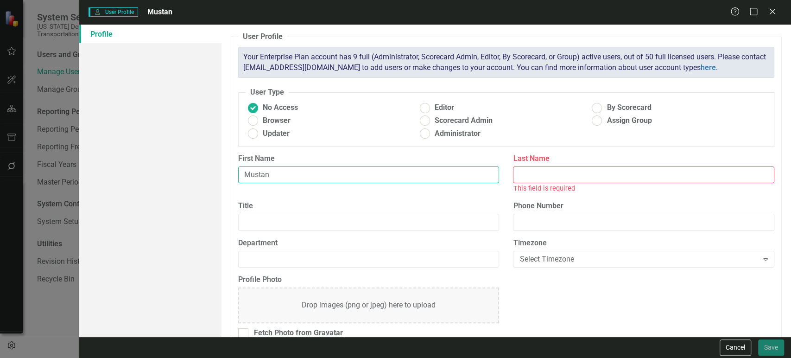
type input "Mustan"
paste input "Kadibhai,"
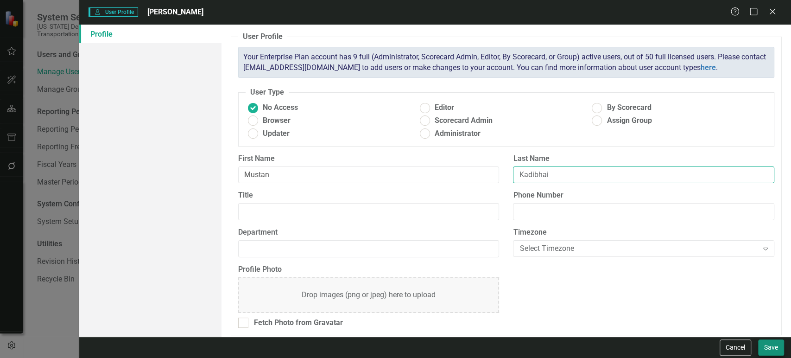
type input "Kadibhai"
click at [775, 342] on button "Save" at bounding box center [771, 347] width 26 height 16
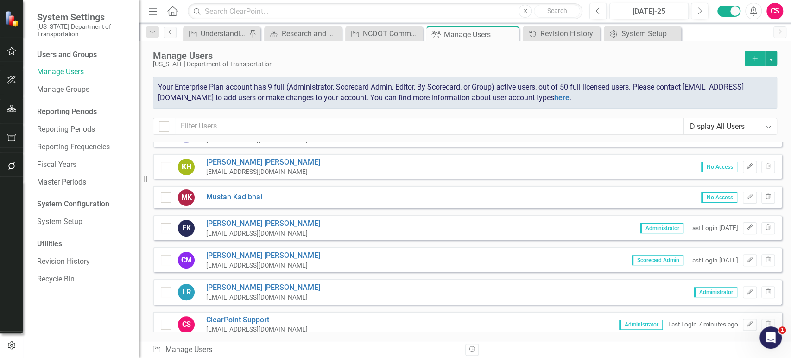
scroll to position [209, 0]
click at [750, 60] on icon "Add" at bounding box center [754, 58] width 8 height 6
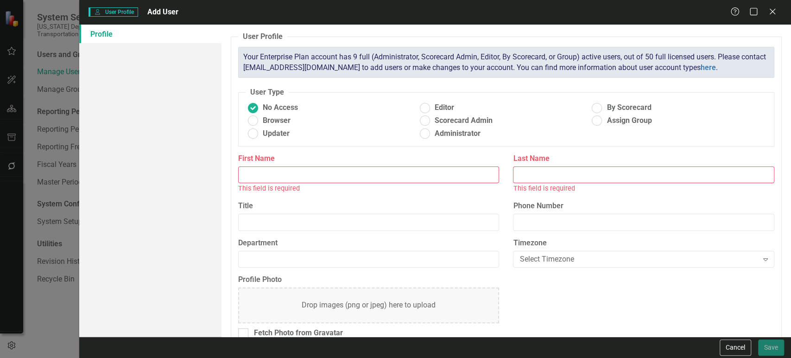
click at [313, 174] on input "First Name" at bounding box center [368, 174] width 261 height 17
paste input "[PERSON_NAME]"
drag, startPoint x: 289, startPoint y: 174, endPoint x: 203, endPoint y: 162, distance: 87.0
click at [203, 162] on div "Profile User Profile ClearPoint has a wealth of options to help you ensure that…" at bounding box center [434, 181] width 711 height 312
type input "[PERSON_NAME]"
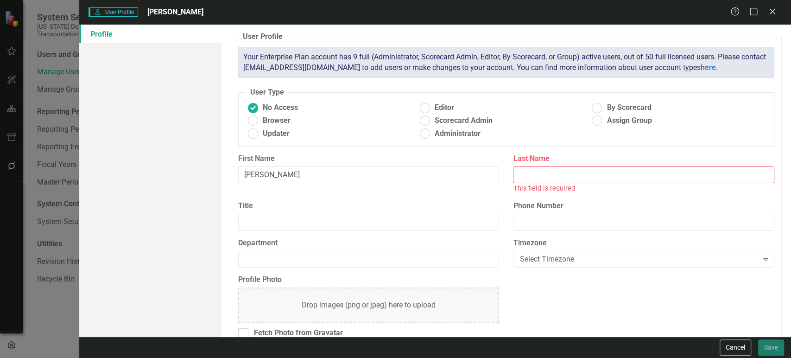
click at [634, 177] on input "Last Name" at bounding box center [643, 174] width 261 height 17
paste input "[GEOGRAPHIC_DATA],"
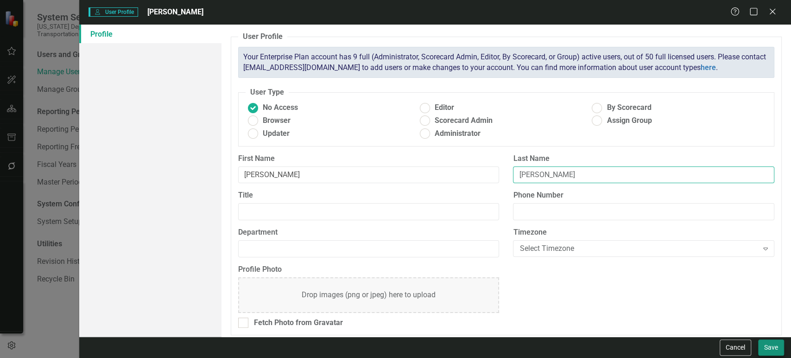
type input "[PERSON_NAME]"
click at [770, 343] on button "Save" at bounding box center [771, 347] width 26 height 16
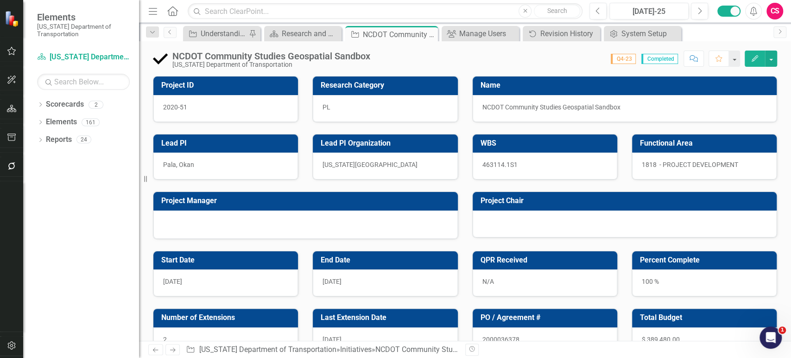
click at [409, 210] on div at bounding box center [305, 224] width 304 height 28
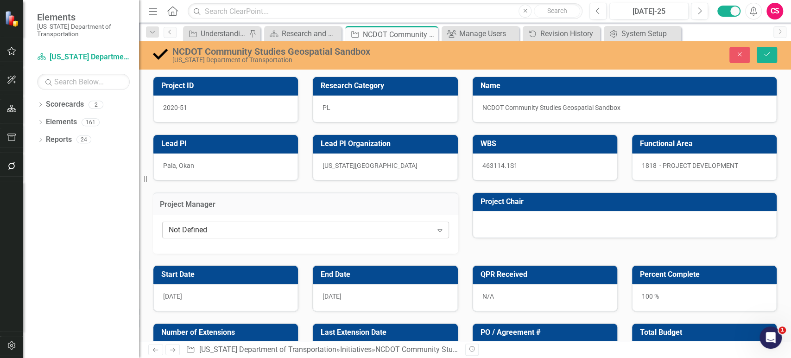
click at [361, 229] on div "Not Defined" at bounding box center [301, 230] width 264 height 11
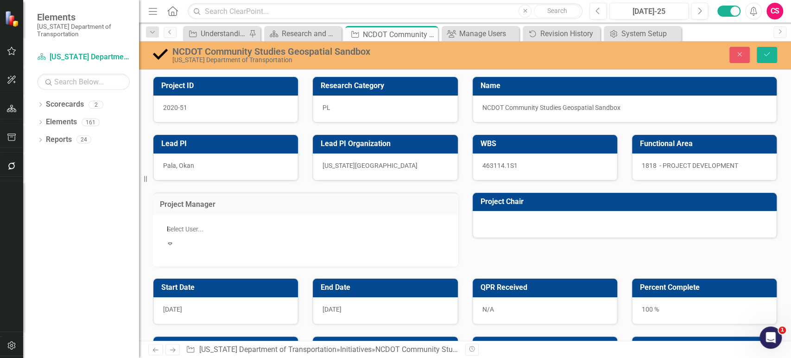
type input "kad"
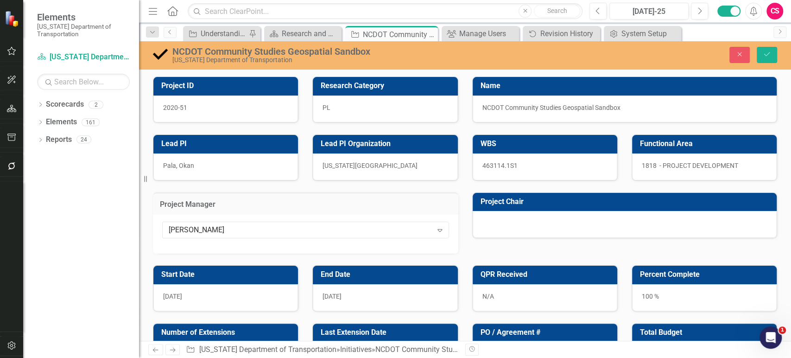
click at [560, 207] on td "Project Chair" at bounding box center [626, 202] width 292 height 15
click at [542, 226] on div at bounding box center [624, 224] width 304 height 27
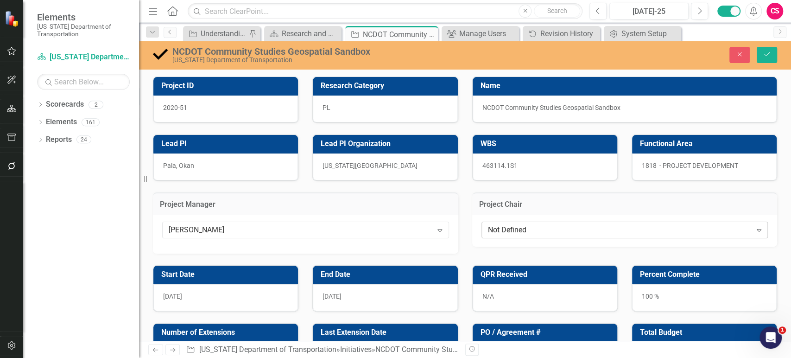
click at [542, 230] on div "Not Defined" at bounding box center [620, 230] width 264 height 11
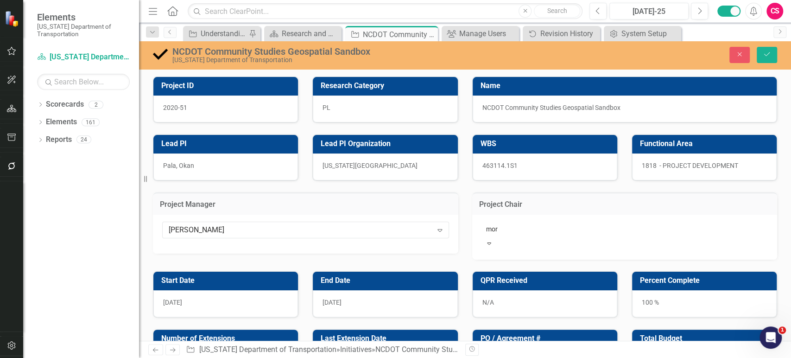
type input "morh"
click at [756, 47] on button "Save" at bounding box center [766, 55] width 20 height 16
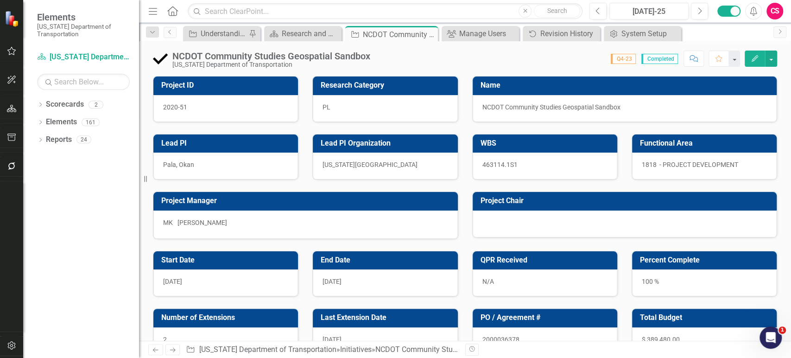
click at [536, 218] on div at bounding box center [624, 223] width 304 height 27
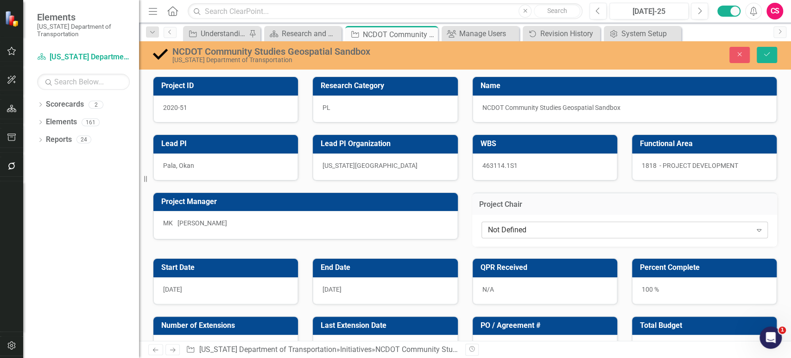
click at [532, 226] on div "Not Defined" at bounding box center [620, 230] width 264 height 11
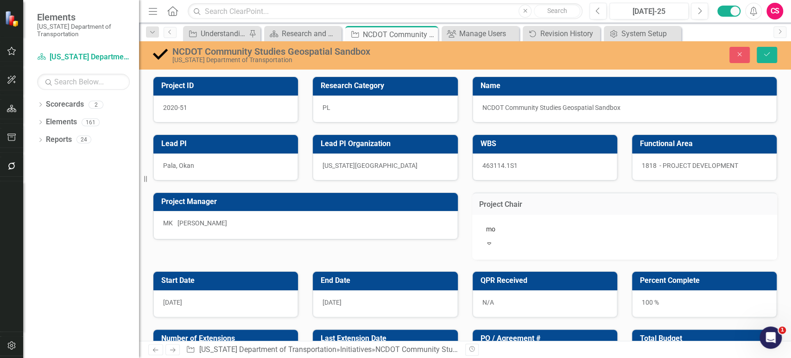
type input "mor"
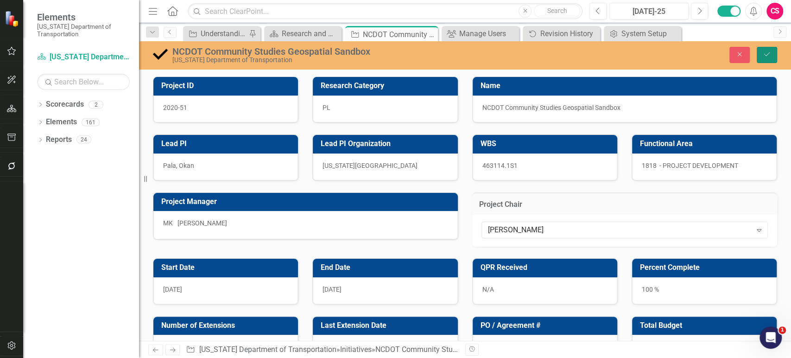
click at [766, 54] on icon "Save" at bounding box center [766, 54] width 8 height 6
